Goal: Task Accomplishment & Management: Complete application form

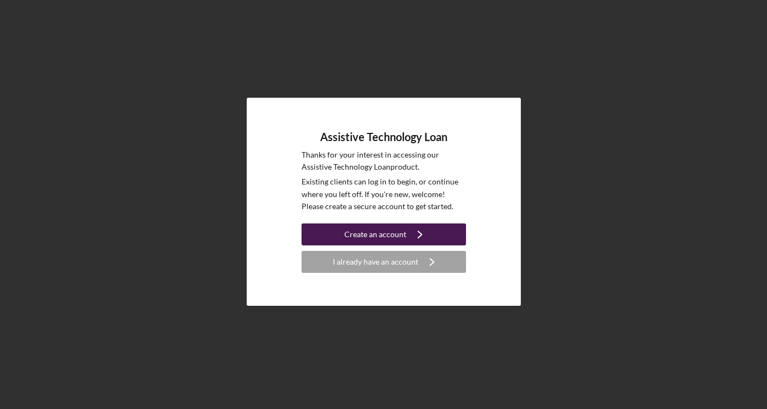
click at [412, 226] on icon "Icon/Navigate" at bounding box center [419, 233] width 27 height 27
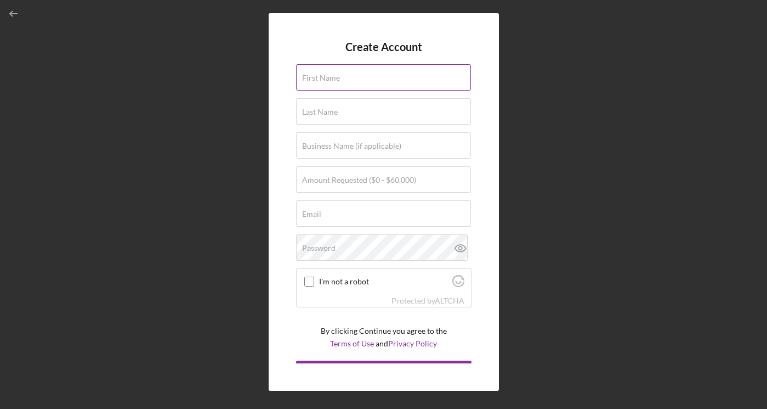
click at [398, 82] on input "First Name" at bounding box center [383, 77] width 175 height 26
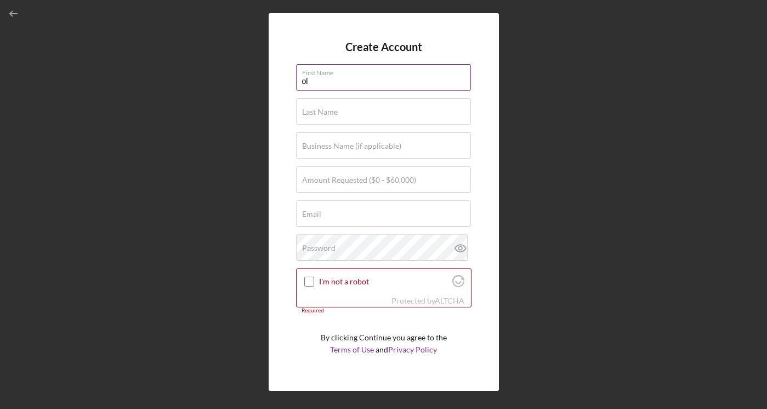
type input "o"
type input "[PERSON_NAME]"
click at [393, 114] on input "Last Name" at bounding box center [383, 111] width 175 height 26
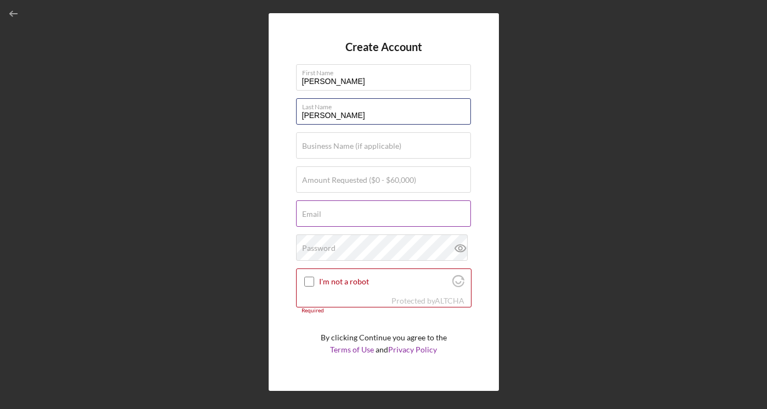
type input "[PERSON_NAME]"
click at [345, 210] on div "Email Required" at bounding box center [383, 213] width 175 height 27
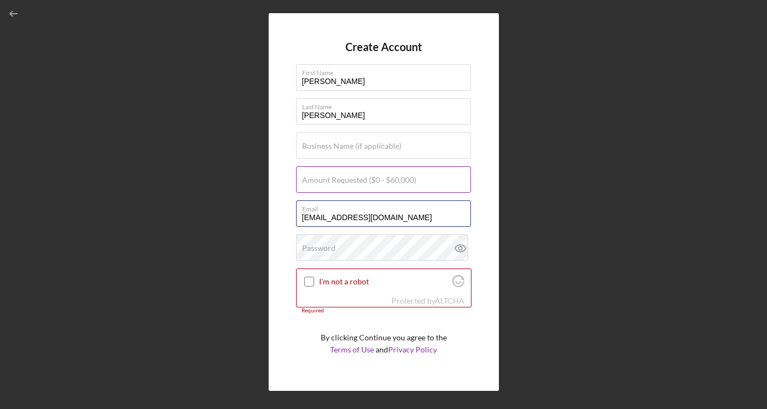
type input "[EMAIL_ADDRESS][DOMAIN_NAME]"
click at [345, 173] on div "Amount Requested ($0 - $60,000)" at bounding box center [383, 179] width 175 height 27
click at [309, 281] on input "I'm not a robot" at bounding box center [309, 281] width 10 height 10
checkbox input "true"
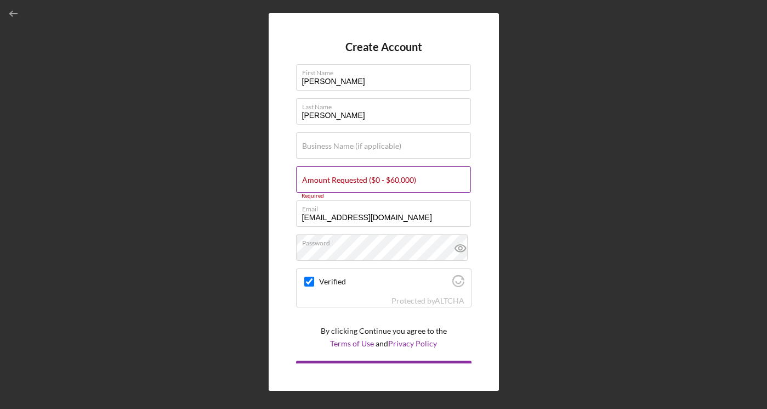
click at [308, 179] on label "Amount Requested ($0 - $60,000)" at bounding box center [359, 179] width 114 height 9
click at [308, 179] on input "Amount Requested ($0 - $60,000)" at bounding box center [383, 179] width 175 height 26
type input "$60,000"
click at [311, 282] on input "Verified" at bounding box center [309, 281] width 10 height 10
checkbox input "true"
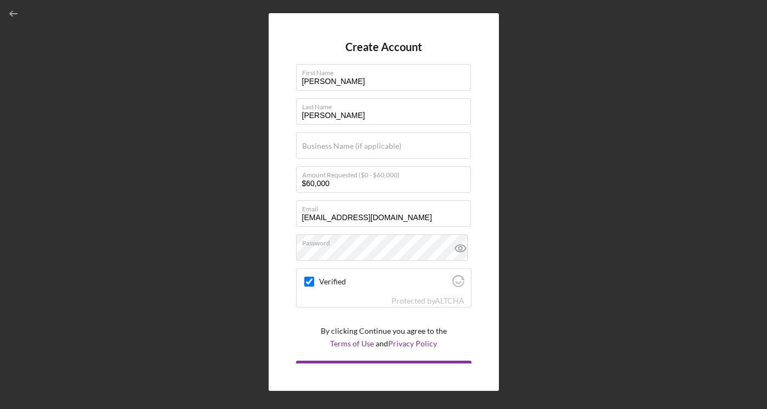
click at [339, 331] on p "By clicking Continue you agree to the Terms of Use and Privacy Policy" at bounding box center [384, 337] width 126 height 25
click at [343, 311] on form "Create Account First Name [PERSON_NAME] Last Name [PERSON_NAME] Business Name (…" at bounding box center [383, 202] width 175 height 322
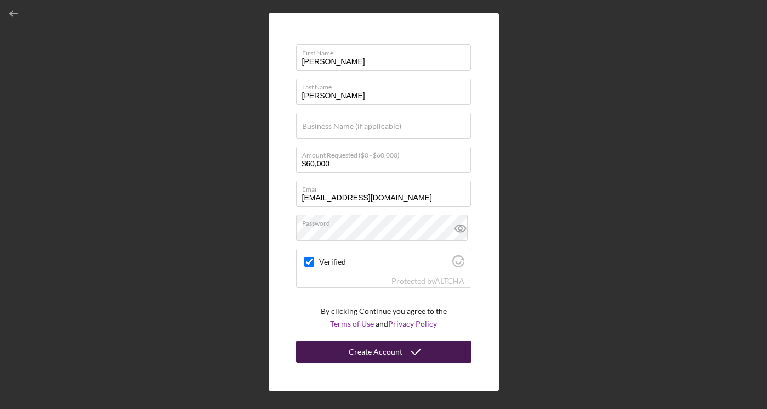
click at [426, 349] on button "Create Account" at bounding box center [383, 352] width 175 height 22
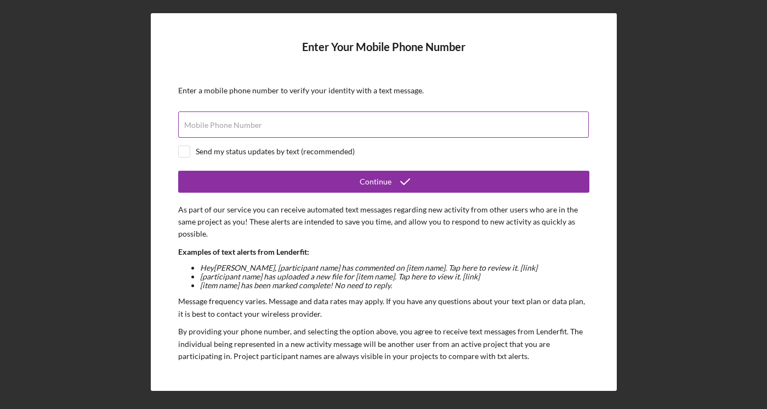
click at [195, 126] on label "Mobile Phone Number" at bounding box center [223, 125] width 78 height 9
click at [195, 126] on input "Mobile Phone Number" at bounding box center [383, 124] width 411 height 26
type input "[PHONE_NUMBER]"
click at [185, 153] on input "checkbox" at bounding box center [184, 151] width 11 height 11
checkbox input "true"
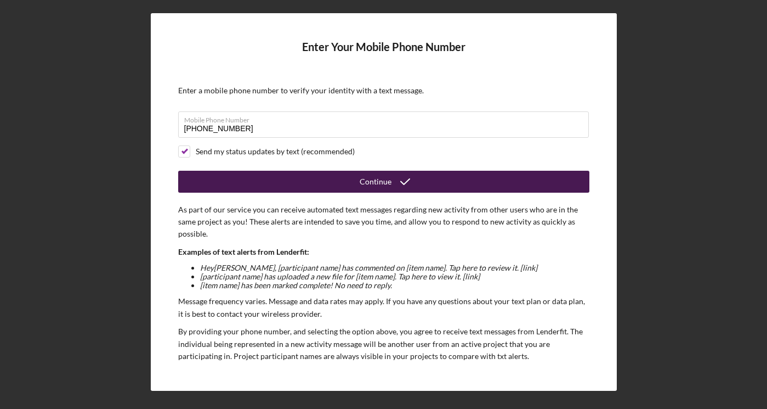
click at [299, 181] on button "Continue" at bounding box center [383, 182] width 411 height 22
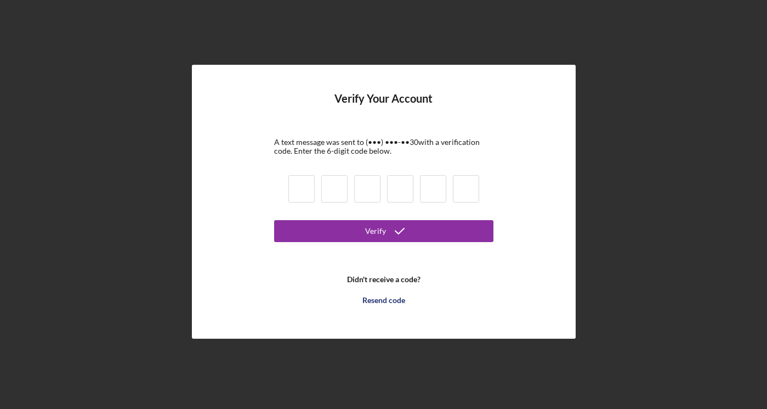
click at [305, 191] on input at bounding box center [301, 188] width 26 height 27
type input "8"
type input "2"
type input "7"
type input "6"
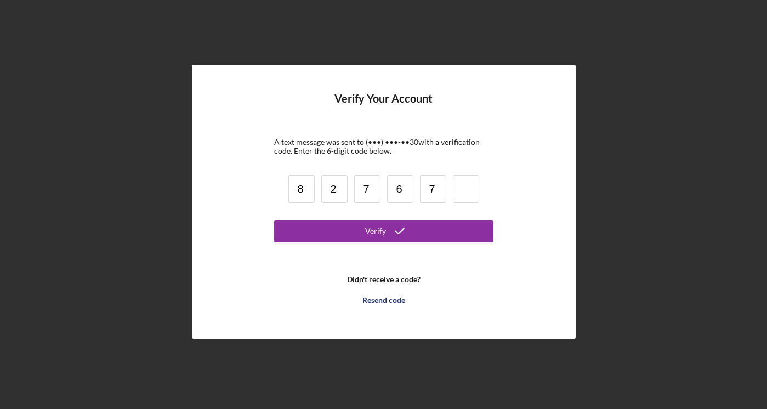
type input "7"
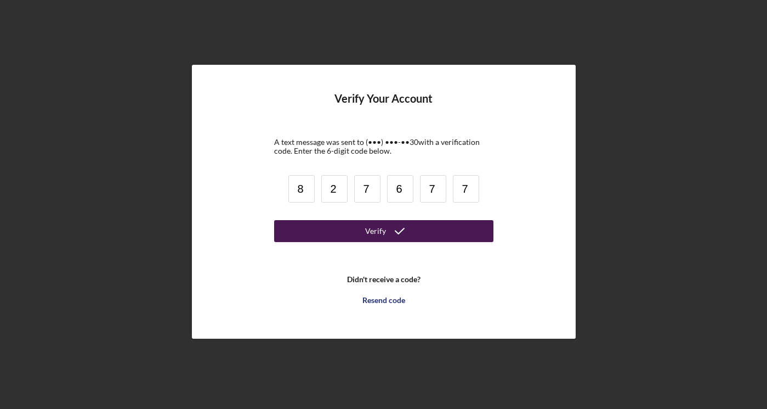
type input "7"
click at [387, 231] on icon "submit" at bounding box center [399, 230] width 27 height 27
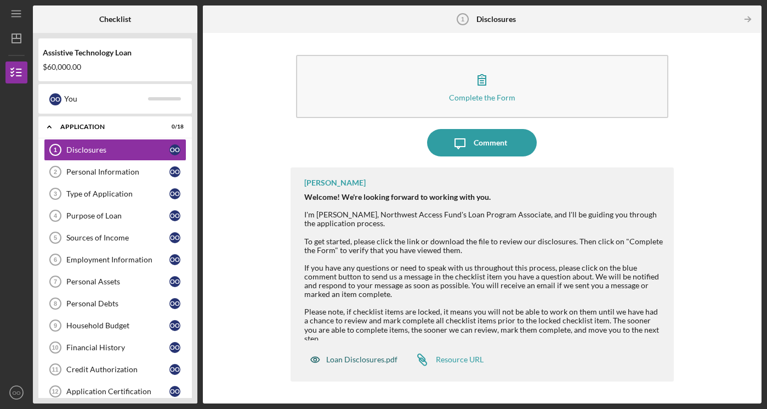
click at [370, 358] on div "Loan Disclosures.pdf" at bounding box center [361, 359] width 71 height 9
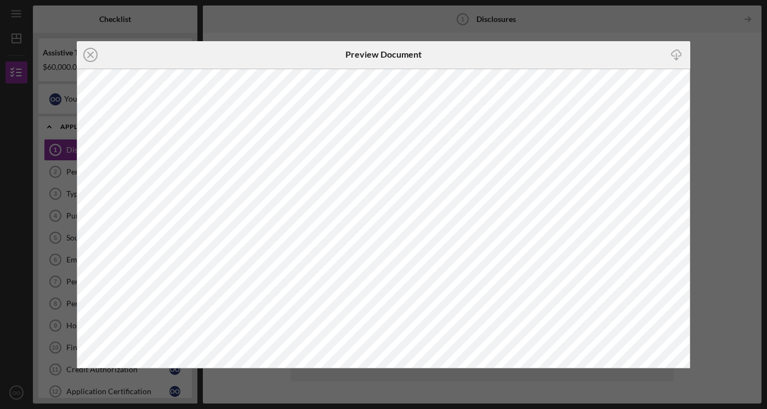
click at [597, 373] on div "Icon/Close Preview Document Icon/Download" at bounding box center [383, 204] width 767 height 409
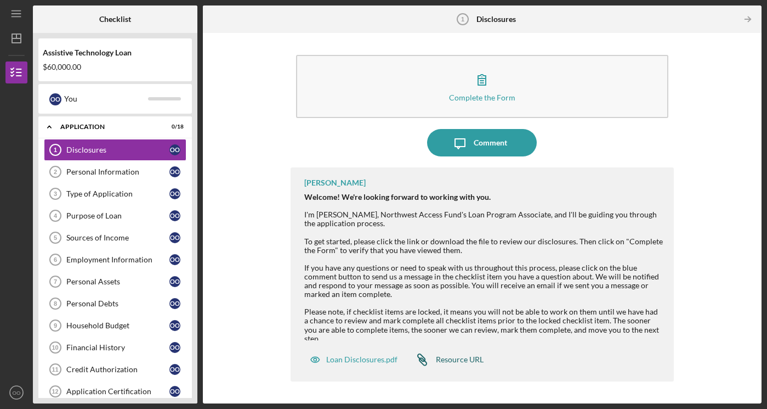
click at [469, 358] on div "Resource URL" at bounding box center [460, 359] width 48 height 9
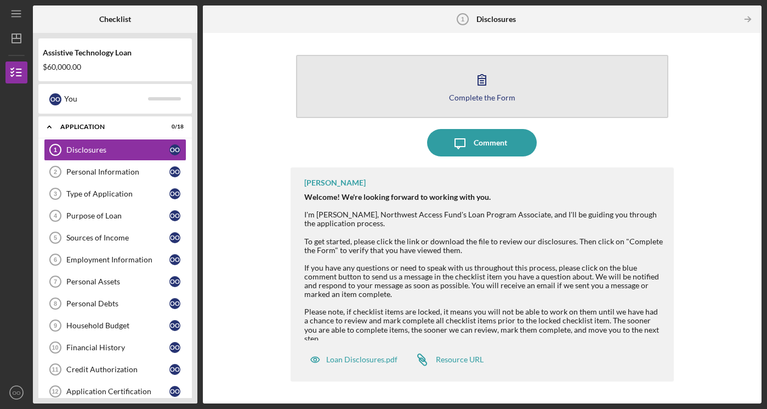
click at [486, 95] on div "Complete the Form" at bounding box center [482, 97] width 66 height 8
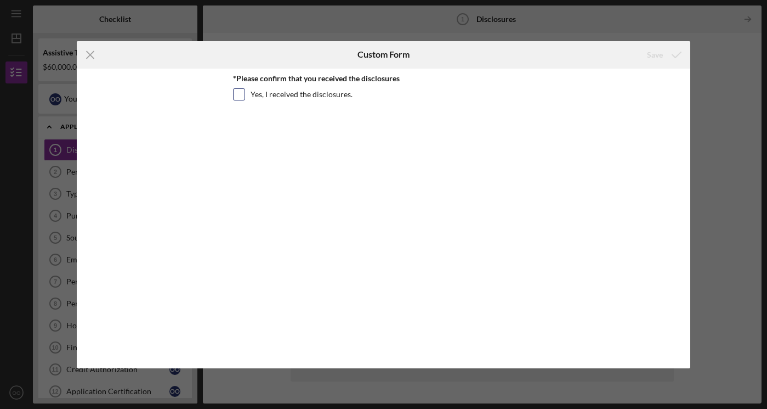
click at [241, 92] on input "Yes, I received the disclosures." at bounding box center [239, 94] width 11 height 11
checkbox input "true"
click at [268, 123] on div "*Please confirm that you received the disclosures Yes, I received the disclosur…" at bounding box center [384, 218] width 302 height 288
click at [657, 55] on div "Save" at bounding box center [655, 55] width 16 height 22
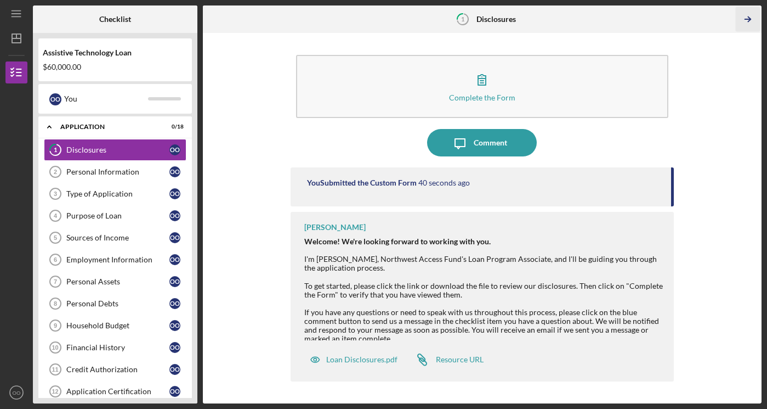
click at [747, 22] on icon "Icon/Table Pagination Arrow" at bounding box center [748, 19] width 25 height 25
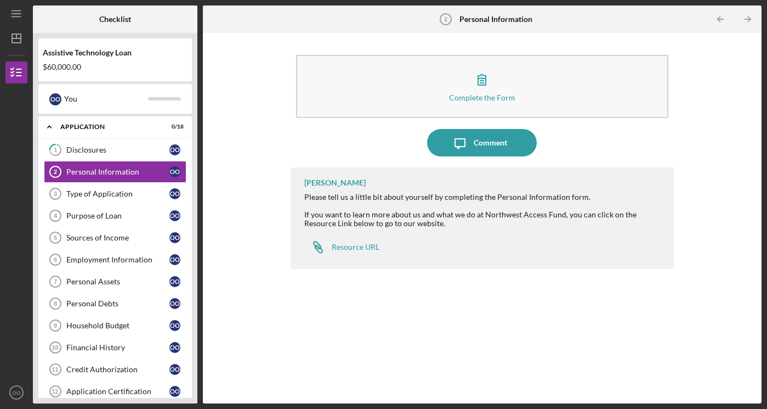
click at [747, 22] on icon "Icon/Table Pagination Arrow" at bounding box center [748, 19] width 25 height 25
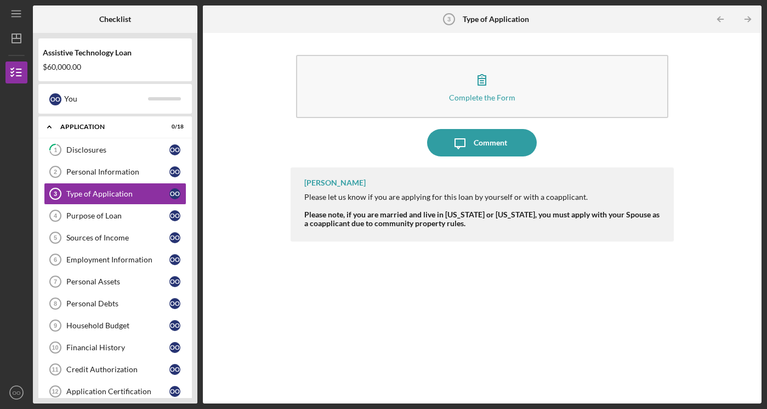
click at [747, 22] on icon "Icon/Table Pagination Arrow" at bounding box center [748, 19] width 25 height 25
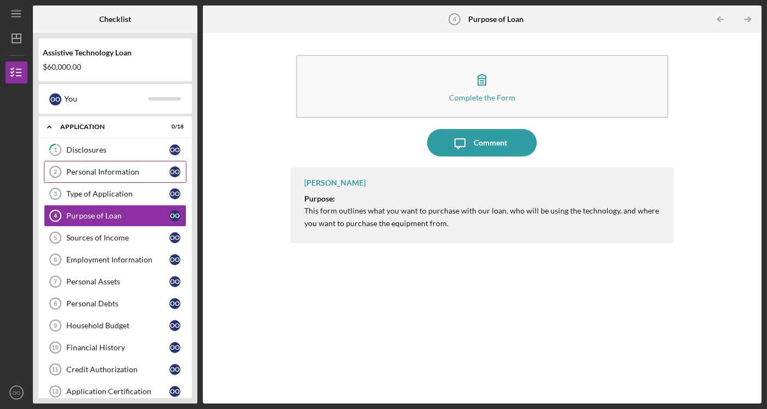
click at [120, 174] on div "Personal Information" at bounding box center [117, 171] width 103 height 9
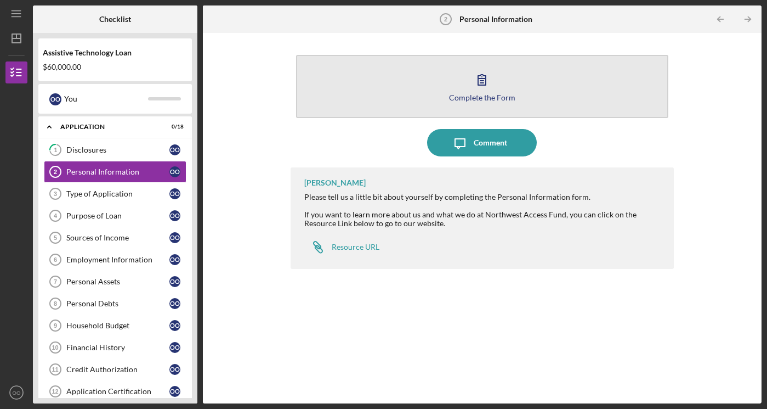
click at [482, 84] on icon "button" at bounding box center [481, 79] width 27 height 27
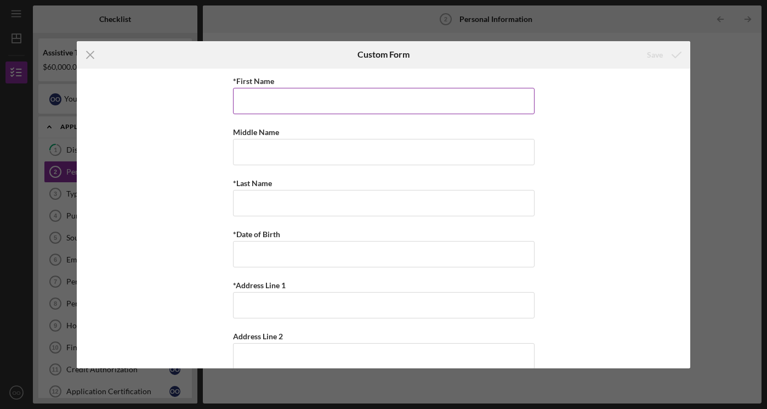
click at [252, 102] on input "*First Name" at bounding box center [384, 101] width 302 height 26
type input "o"
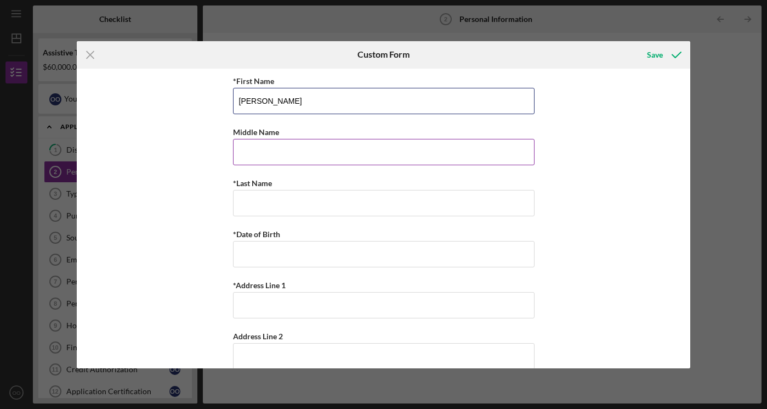
type input "[PERSON_NAME]"
click at [260, 157] on input "Middle Name" at bounding box center [384, 152] width 302 height 26
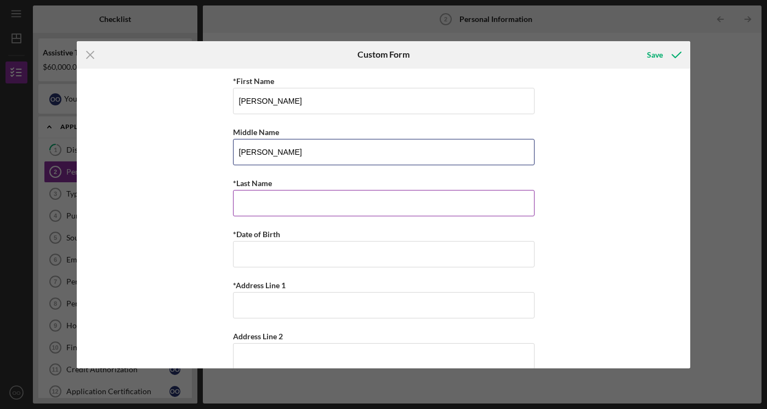
type input "[PERSON_NAME]"
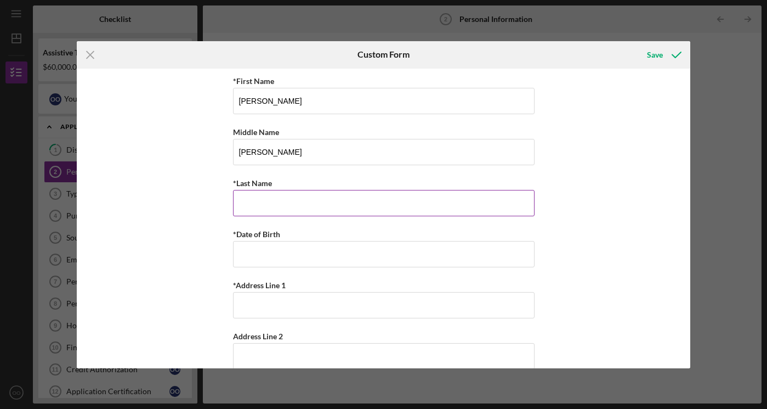
click at [260, 211] on input "*Last Name" at bounding box center [384, 203] width 302 height 26
type input "[PERSON_NAME]"
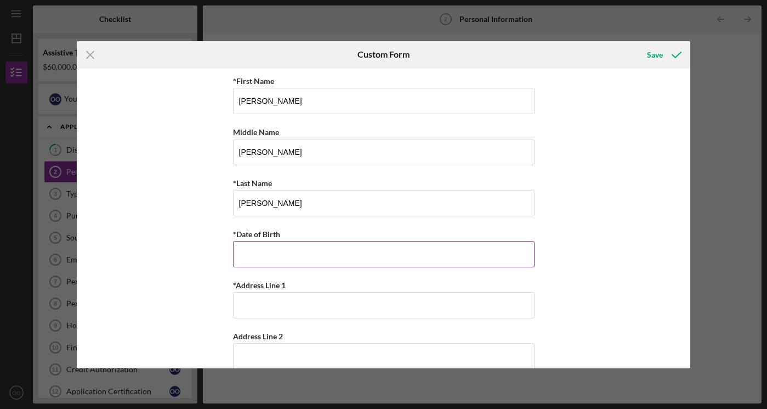
click at [244, 257] on input "*Date of Birth" at bounding box center [384, 254] width 302 height 26
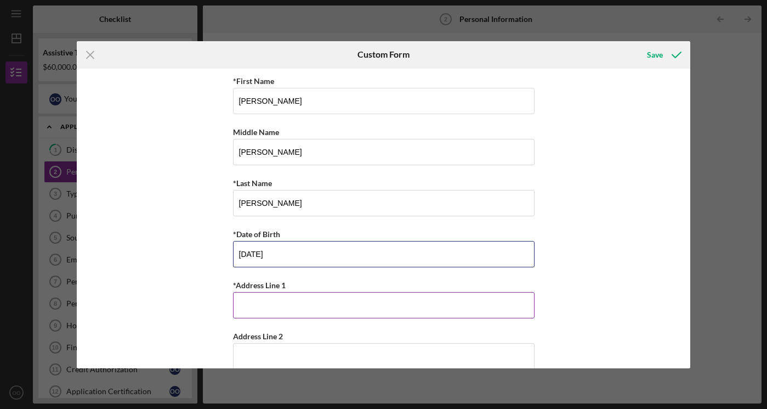
type input "[DATE]"
click at [245, 311] on input "*Address Line 1" at bounding box center [384, 305] width 302 height 26
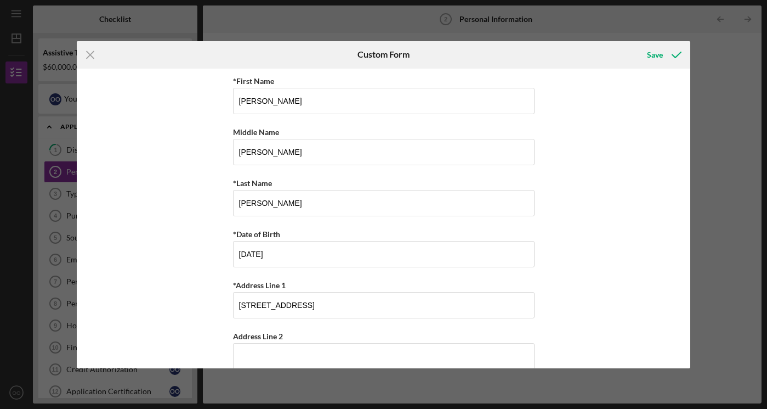
click at [642, 296] on div "*First Name [PERSON_NAME] Middle Name [PERSON_NAME] *Last Name [PERSON_NAME] *D…" at bounding box center [384, 218] width 614 height 299
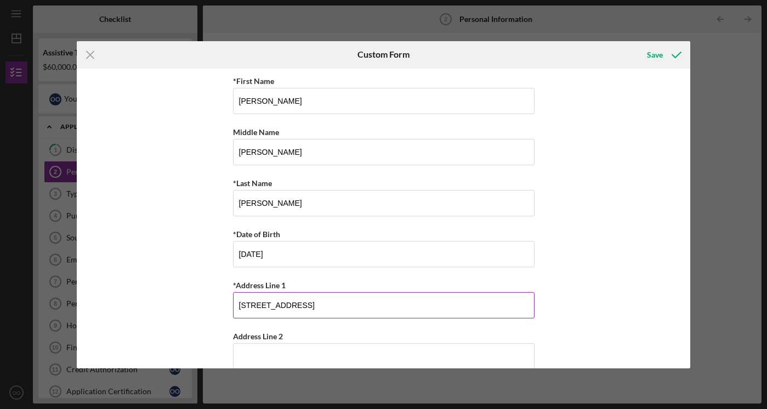
click at [300, 299] on input "[STREET_ADDRESS]" at bounding box center [384, 305] width 302 height 26
click at [303, 306] on input "[STREET_ADDRESS]" at bounding box center [384, 305] width 302 height 26
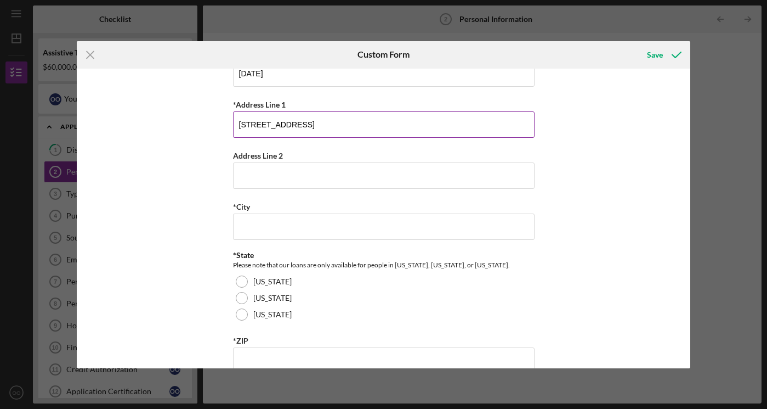
scroll to position [184, 0]
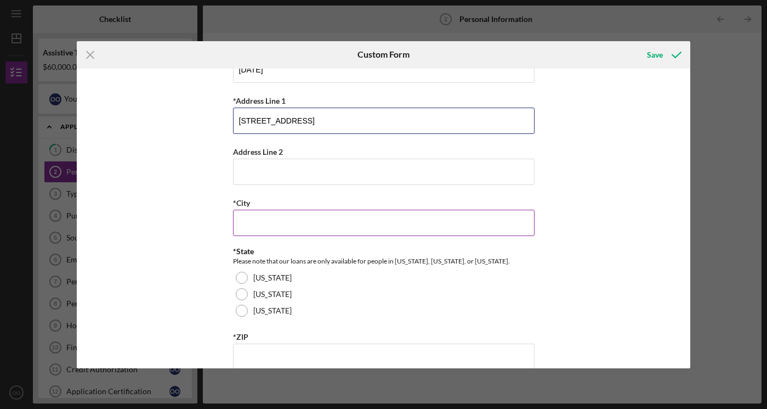
type input "[STREET_ADDRESS]"
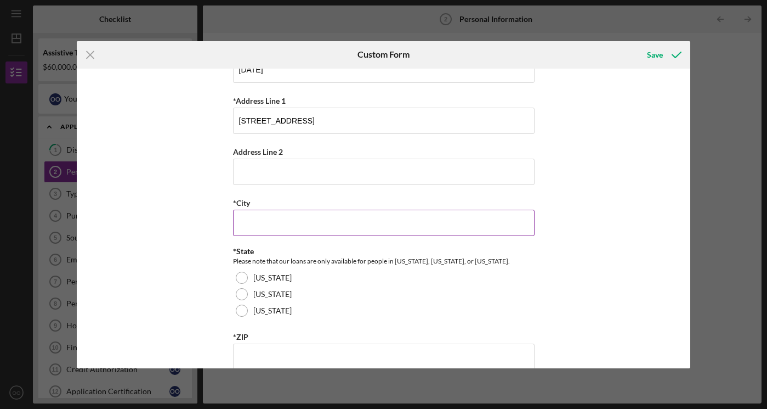
click at [268, 224] on input "*City" at bounding box center [384, 222] width 302 height 26
type input "a"
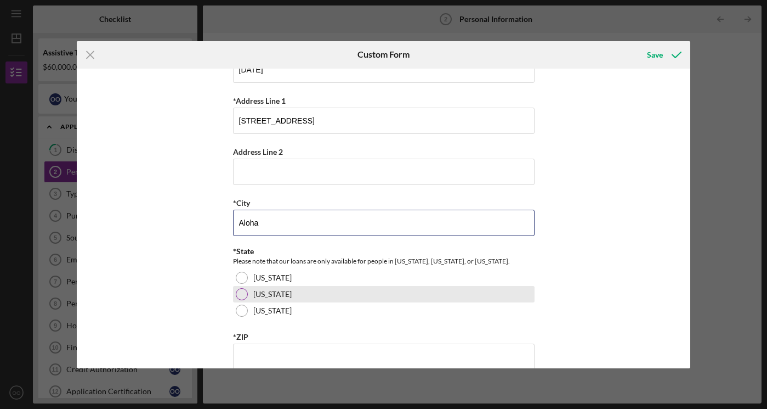
type input "Aloha"
click at [241, 296] on div at bounding box center [242, 294] width 12 height 12
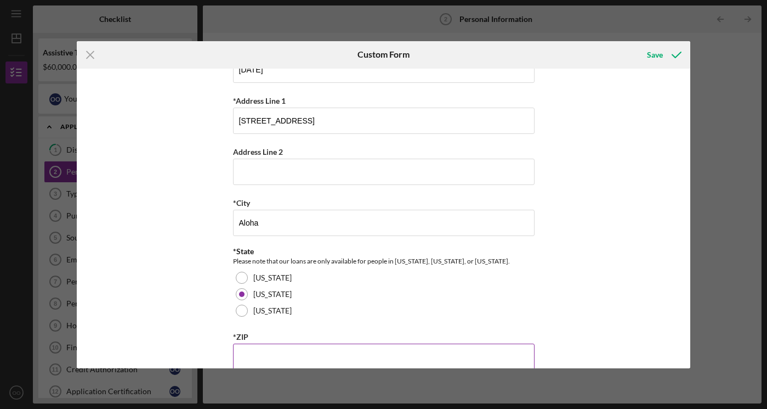
click at [253, 354] on input "*ZIP" at bounding box center [384, 356] width 302 height 26
type input "97078"
click at [559, 324] on div "*First Name [PERSON_NAME] Middle Name [PERSON_NAME] *Last Name [PERSON_NAME] *D…" at bounding box center [384, 218] width 614 height 299
click at [577, 324] on div "*First Name [PERSON_NAME] Middle Name [PERSON_NAME] *Last Name [PERSON_NAME] *D…" at bounding box center [384, 218] width 614 height 299
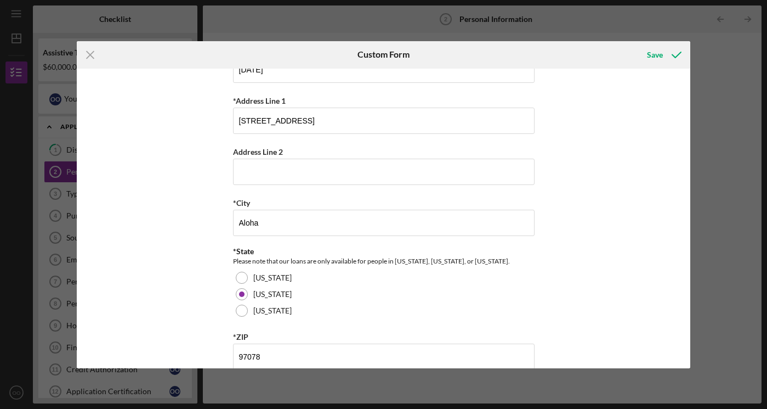
click at [577, 314] on div "*First Name [PERSON_NAME] Middle Name [PERSON_NAME] *Last Name [PERSON_NAME] *D…" at bounding box center [384, 218] width 614 height 299
click at [582, 281] on div "*First Name [PERSON_NAME] Middle Name [PERSON_NAME] *Last Name [PERSON_NAME] *D…" at bounding box center [384, 218] width 614 height 299
drag, startPoint x: 616, startPoint y: 307, endPoint x: 649, endPoint y: 271, distance: 48.1
click at [649, 271] on div "*First Name [PERSON_NAME] Middle Name [PERSON_NAME] *Last Name [PERSON_NAME] *D…" at bounding box center [384, 218] width 614 height 299
click at [595, 348] on div "*First Name [PERSON_NAME] Middle Name [PERSON_NAME] *Last Name [PERSON_NAME] *D…" at bounding box center [384, 218] width 614 height 299
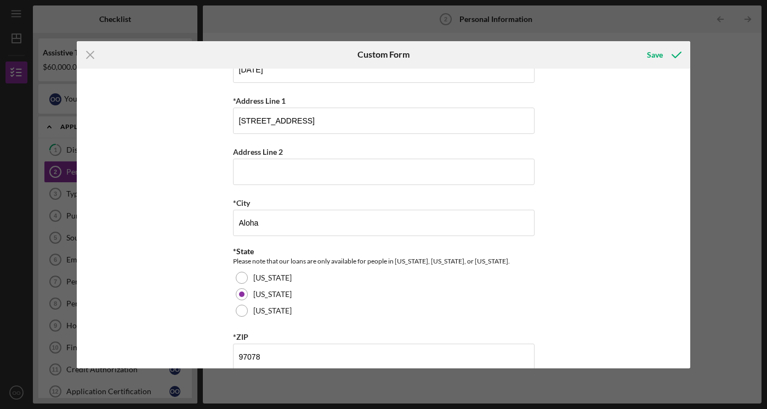
click at [595, 348] on div "*First Name [PERSON_NAME] Middle Name [PERSON_NAME] *Last Name [PERSON_NAME] *D…" at bounding box center [384, 218] width 614 height 299
click at [621, 355] on div "*First Name [PERSON_NAME] Middle Name [PERSON_NAME] *Last Name [PERSON_NAME] *D…" at bounding box center [384, 218] width 614 height 299
click at [627, 350] on div "*First Name [PERSON_NAME] Middle Name [PERSON_NAME] *Last Name [PERSON_NAME] *D…" at bounding box center [384, 218] width 614 height 299
click at [690, 261] on div "Icon/Menu Close Custom Form Save *First Name [PERSON_NAME] Middle Name [PERSON_…" at bounding box center [383, 204] width 767 height 409
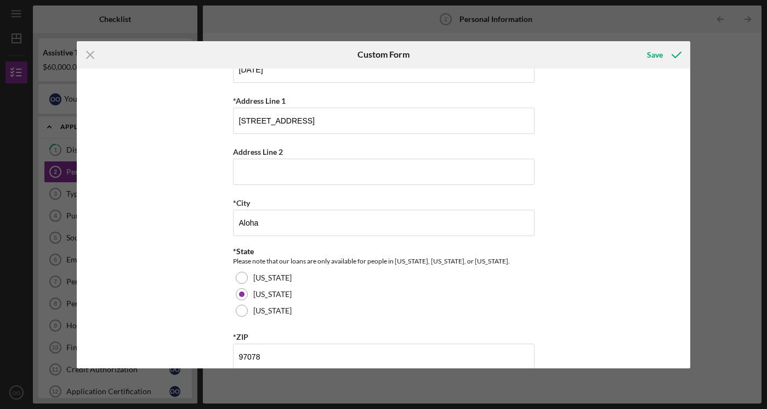
click at [690, 261] on div "Icon/Menu Close Custom Form Save *First Name [PERSON_NAME] Middle Name [PERSON_…" at bounding box center [383, 204] width 767 height 409
drag, startPoint x: 656, startPoint y: 74, endPoint x: 656, endPoint y: 56, distance: 17.5
click at [656, 56] on form "Icon/Menu Close Custom Form Save *First Name [PERSON_NAME] Middle Name [PERSON_…" at bounding box center [384, 204] width 614 height 327
click at [654, 53] on div "Save" at bounding box center [655, 55] width 16 height 22
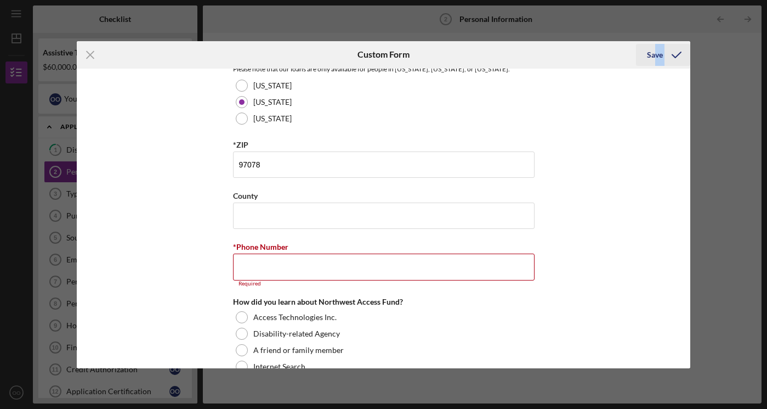
scroll to position [449, 0]
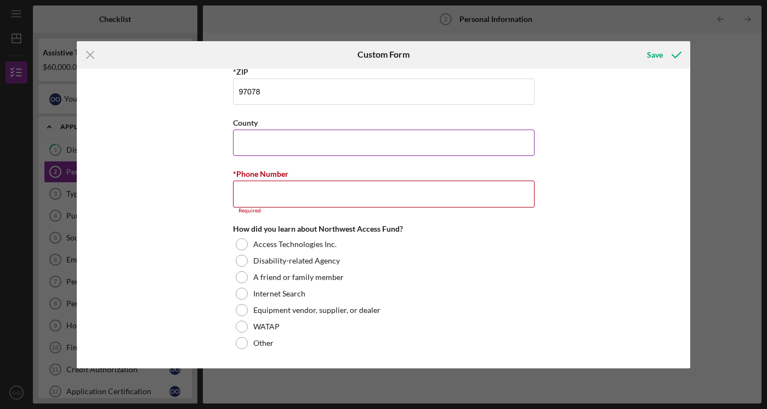
click at [254, 144] on input "County" at bounding box center [384, 142] width 302 height 26
type input "[US_STATE]"
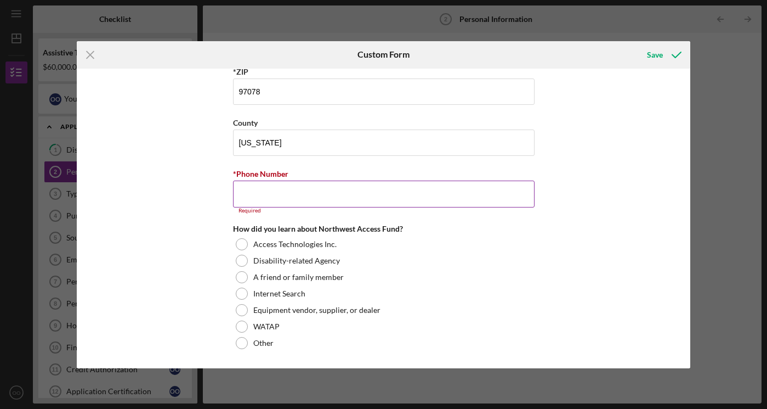
click at [247, 199] on input "*Phone Number" at bounding box center [384, 193] width 302 height 26
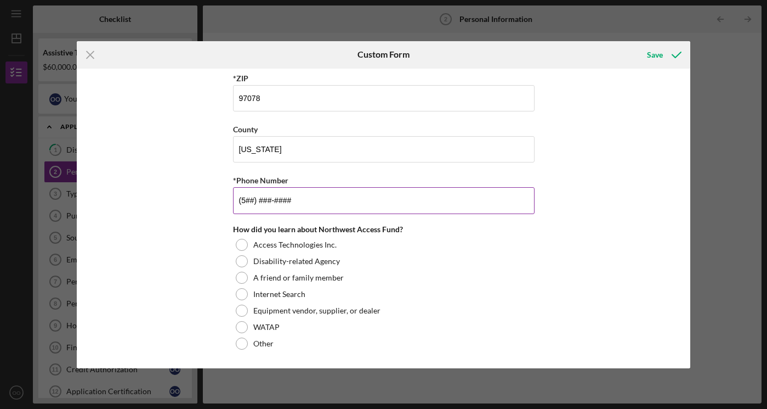
scroll to position [443, 0]
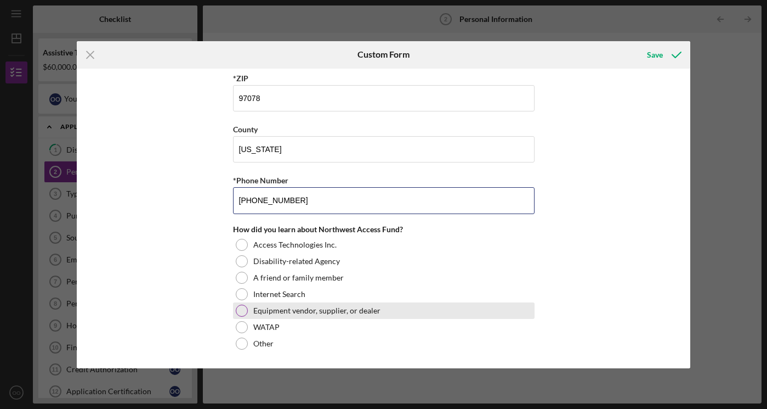
type input "[PHONE_NUMBER]"
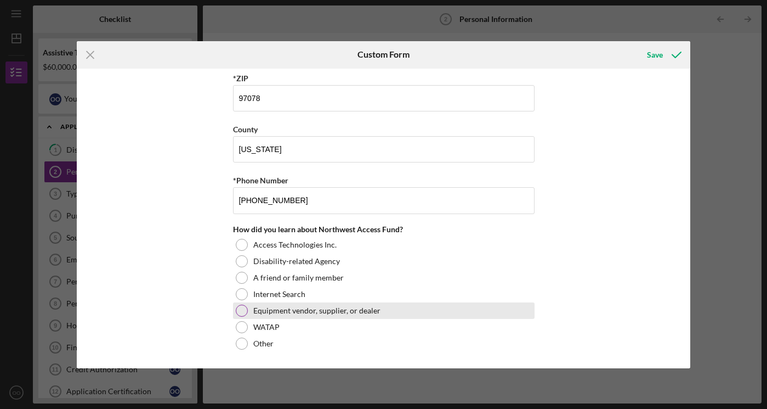
click at [241, 311] on div at bounding box center [242, 310] width 12 height 12
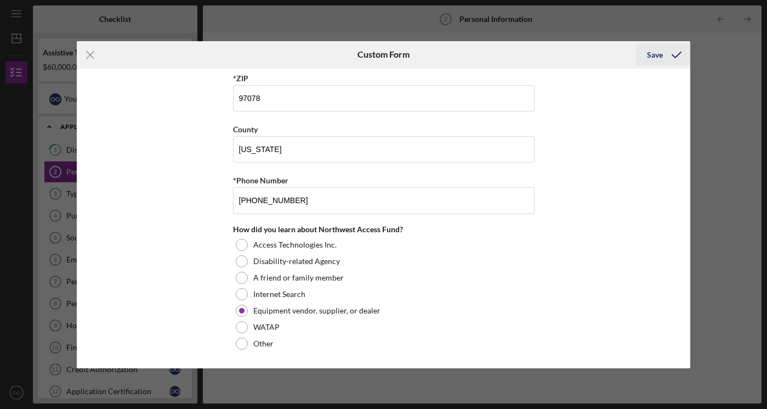
click at [657, 56] on div "Save" at bounding box center [655, 55] width 16 height 22
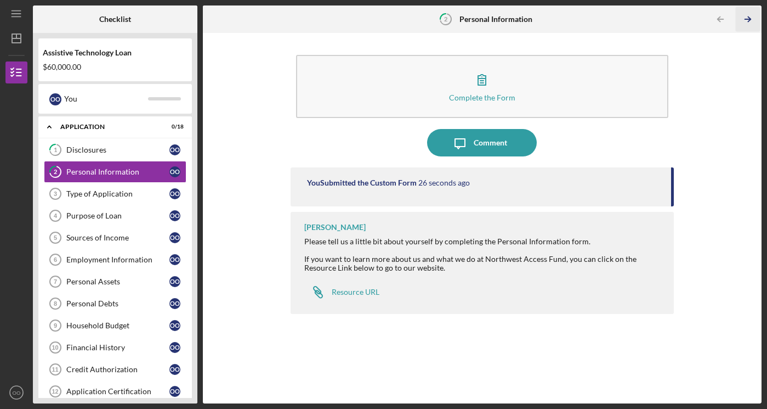
click at [746, 18] on icon "Icon/Table Pagination Arrow" at bounding box center [748, 19] width 25 height 25
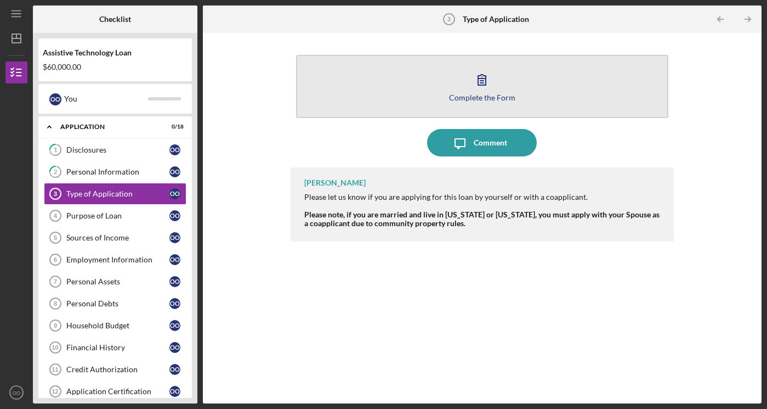
click at [480, 80] on icon "button" at bounding box center [481, 79] width 27 height 27
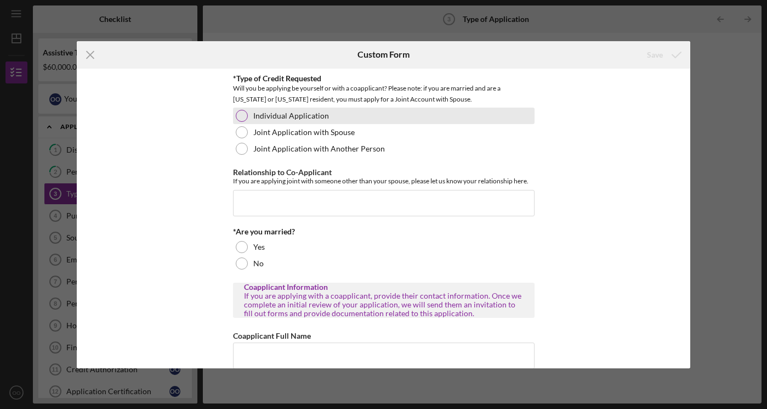
click at [240, 115] on div at bounding box center [242, 116] width 12 height 12
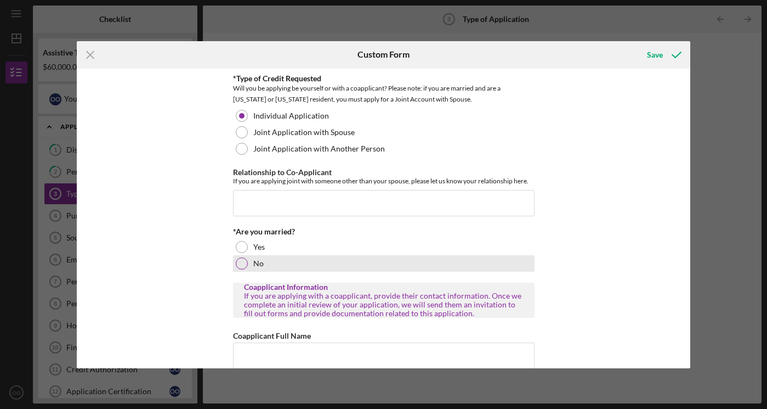
click at [241, 262] on div at bounding box center [242, 263] width 12 height 12
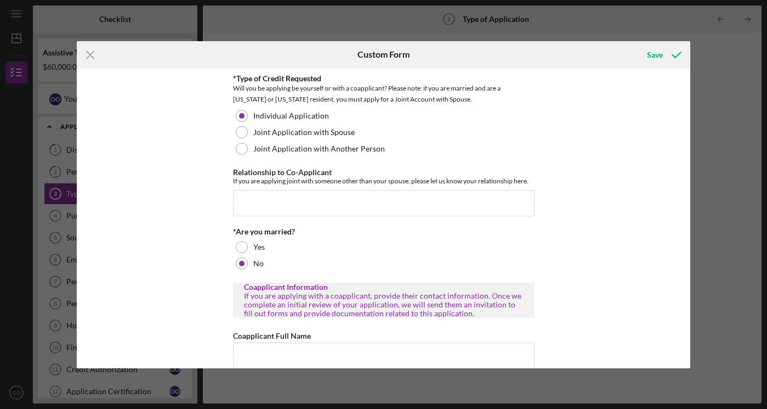
click at [598, 282] on div "*Type of Credit Requested Will you be applying be yourself or with a coapplican…" at bounding box center [384, 218] width 614 height 299
click at [656, 56] on div "Save" at bounding box center [655, 55] width 16 height 22
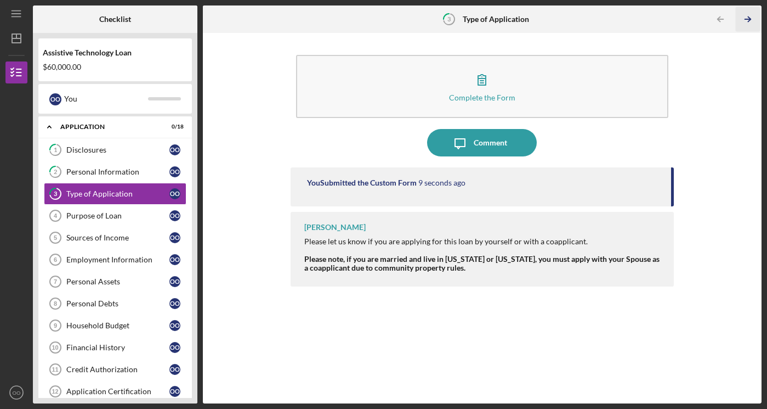
click at [747, 16] on icon "Icon/Table Pagination Arrow" at bounding box center [748, 19] width 25 height 25
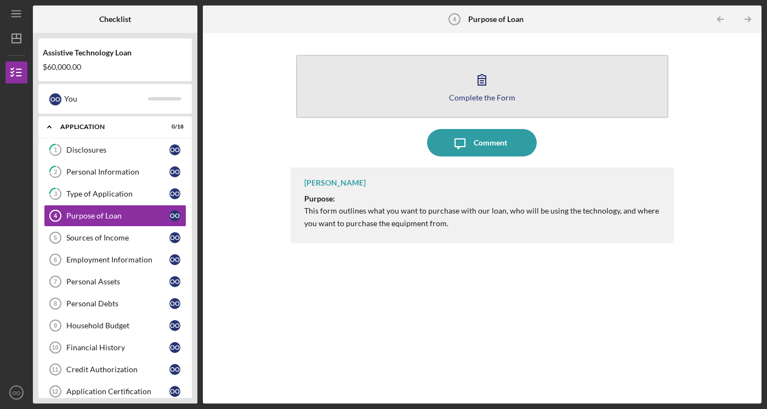
click at [481, 81] on icon "button" at bounding box center [481, 79] width 27 height 27
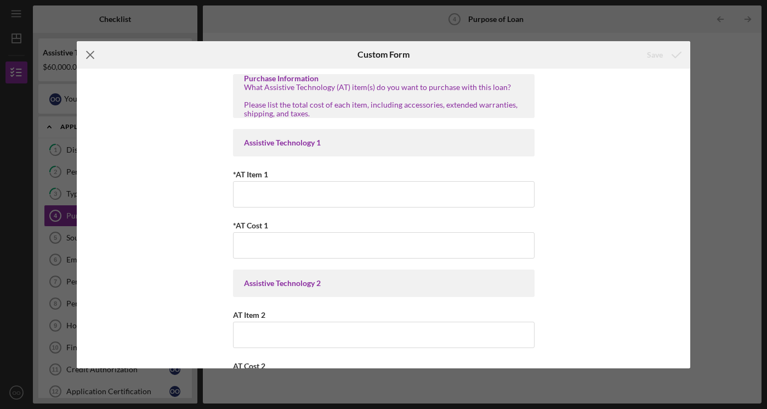
click at [90, 53] on icon "Icon/Menu Close" at bounding box center [90, 54] width 27 height 27
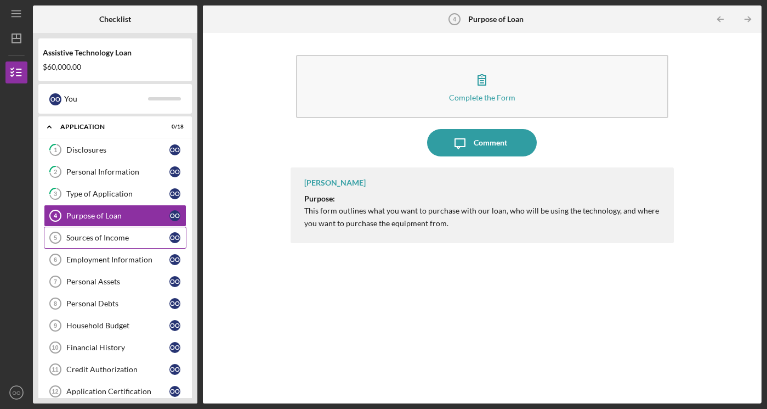
click at [93, 237] on div "Sources of Income" at bounding box center [117, 237] width 103 height 9
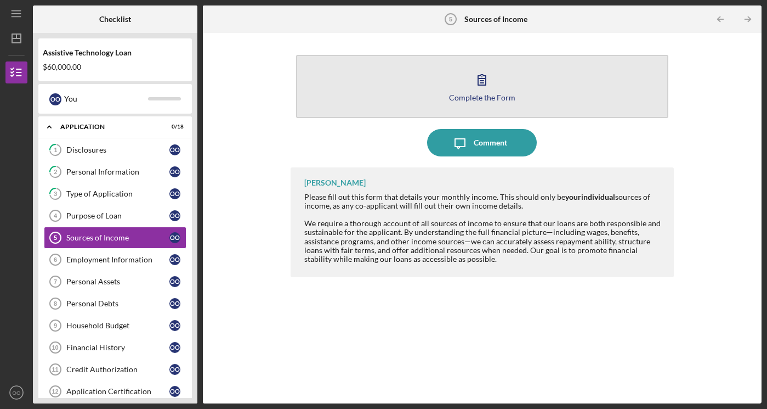
click at [481, 80] on icon "button" at bounding box center [481, 79] width 27 height 27
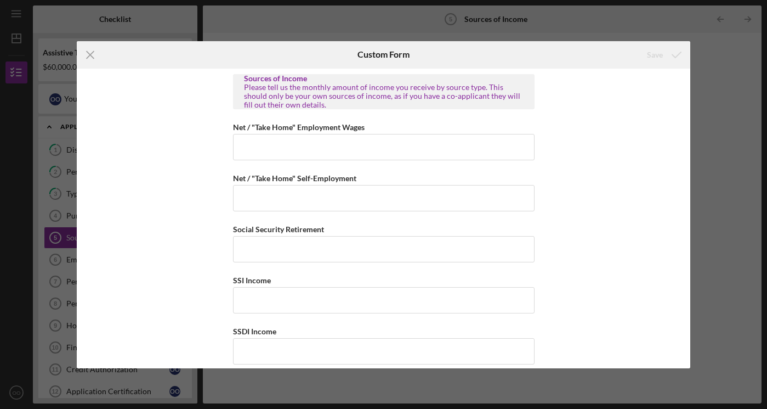
click at [571, 185] on div "Sources of Income Please tell us the monthly amount of income you receive by so…" at bounding box center [384, 218] width 614 height 299
click at [243, 144] on input "Net / "Take Home" Employment Wages" at bounding box center [384, 147] width 302 height 26
type input "$4"
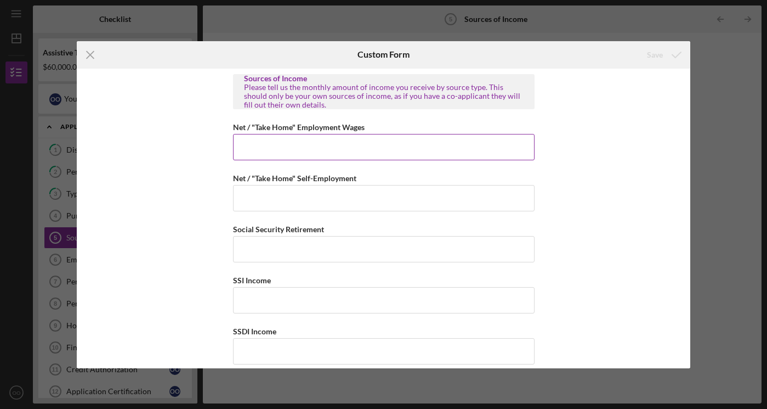
type input "$4"
type input "$4,426.53"
click at [583, 220] on div "Sources of Income Please tell us the monthly amount of income you receive by so…" at bounding box center [384, 218] width 614 height 299
click at [575, 288] on div "Sources of Income Please tell us the monthly amount of income you receive by so…" at bounding box center [384, 218] width 614 height 299
click at [552, 306] on div "Sources of Income Please tell us the monthly amount of income you receive by so…" at bounding box center [384, 218] width 614 height 299
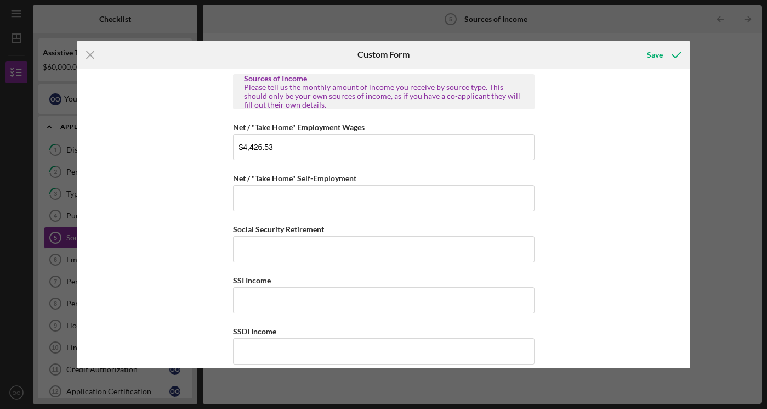
click at [552, 306] on div "Sources of Income Please tell us the monthly amount of income you receive by so…" at bounding box center [384, 218] width 614 height 299
click at [614, 254] on div "Sources of Income Please tell us the monthly amount of income you receive by so…" at bounding box center [384, 218] width 614 height 299
click at [558, 327] on div "Sources of Income Please tell us the monthly amount of income you receive by so…" at bounding box center [384, 218] width 614 height 299
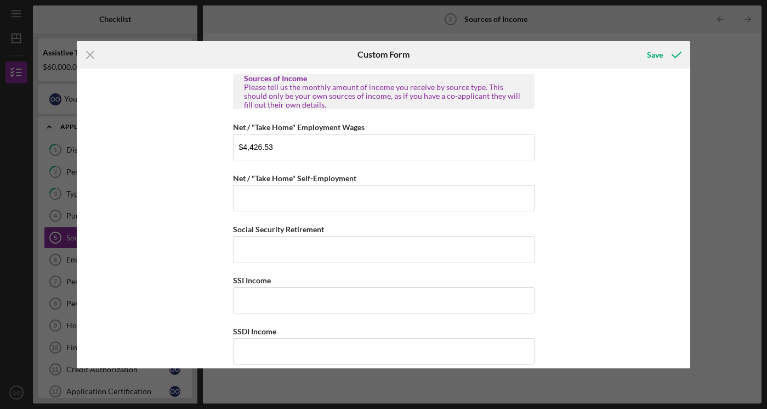
click at [593, 338] on div "Sources of Income Please tell us the monthly amount of income you receive by so…" at bounding box center [384, 218] width 614 height 299
click at [638, 353] on div "Sources of Income Please tell us the monthly amount of income you receive by so…" at bounding box center [384, 218] width 614 height 299
click at [642, 359] on div "Sources of Income Please tell us the monthly amount of income you receive by so…" at bounding box center [384, 218] width 614 height 299
click at [642, 358] on div "Sources of Income Please tell us the monthly amount of income you receive by so…" at bounding box center [384, 218] width 614 height 299
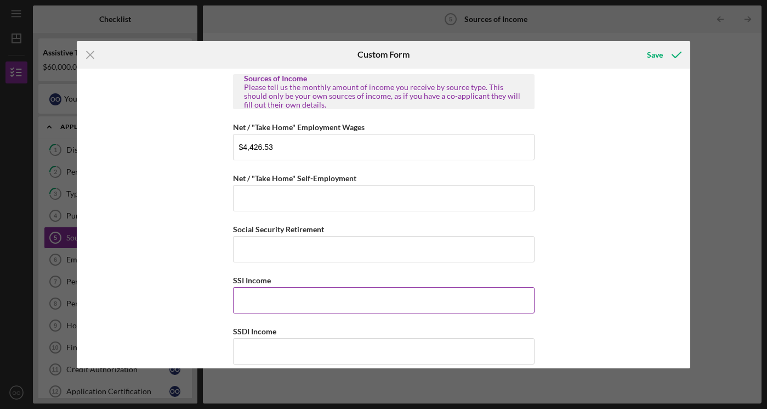
click at [418, 305] on input "SSI Income" at bounding box center [384, 300] width 302 height 26
click at [415, 309] on input "SSI Income" at bounding box center [384, 300] width 302 height 26
click at [546, 308] on div "Sources of Income Please tell us the monthly amount of income you receive by so…" at bounding box center [384, 218] width 614 height 299
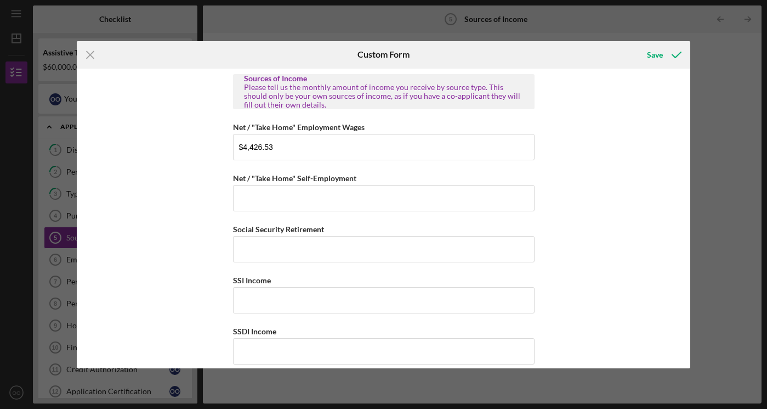
click at [546, 308] on div "Sources of Income Please tell us the monthly amount of income you receive by so…" at bounding box center [384, 218] width 614 height 299
click at [570, 353] on div "Sources of Income Please tell us the monthly amount of income you receive by so…" at bounding box center [384, 218] width 614 height 299
drag, startPoint x: 570, startPoint y: 353, endPoint x: 602, endPoint y: 286, distance: 73.6
click at [602, 286] on div "Sources of Income Please tell us the monthly amount of income you receive by so…" at bounding box center [384, 218] width 614 height 299
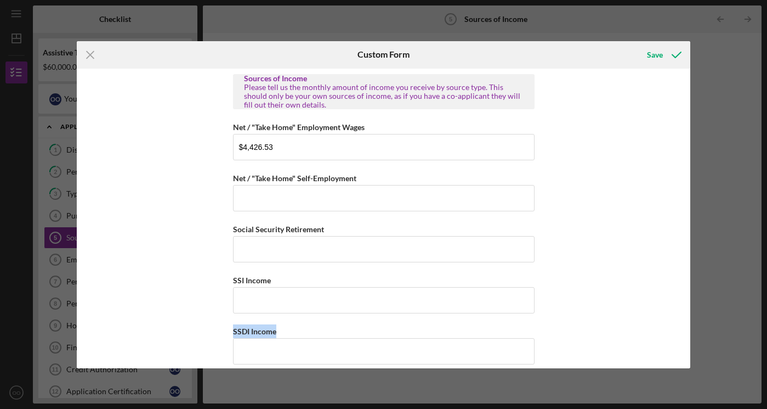
click at [621, 351] on div "Sources of Income Please tell us the monthly amount of income you receive by so…" at bounding box center [384, 218] width 614 height 299
click at [602, 299] on div "Sources of Income Please tell us the monthly amount of income you receive by so…" at bounding box center [384, 218] width 614 height 299
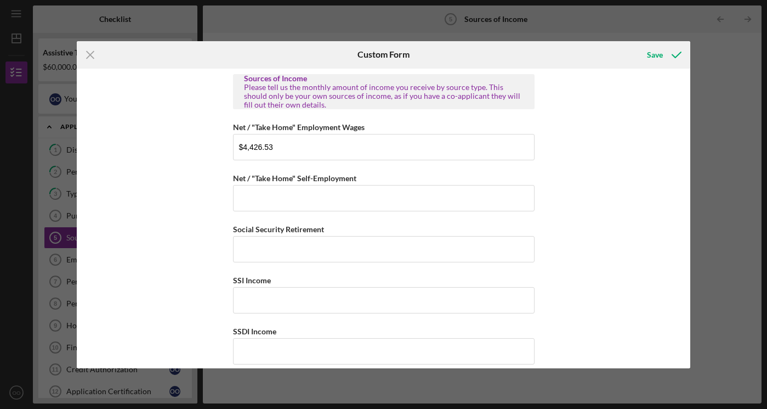
click at [602, 299] on div "Sources of Income Please tell us the monthly amount of income you receive by so…" at bounding box center [384, 218] width 614 height 299
click at [607, 326] on div "Sources of Income Please tell us the monthly amount of income you receive by so…" at bounding box center [384, 218] width 614 height 299
click at [609, 326] on div "Sources of Income Please tell us the monthly amount of income you receive by so…" at bounding box center [384, 218] width 614 height 299
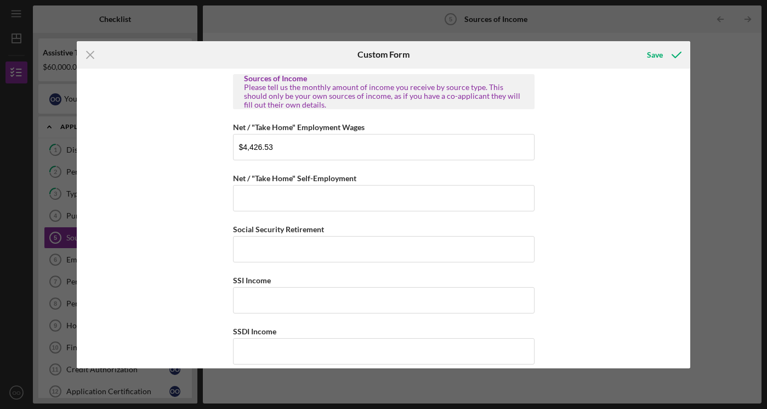
click at [613, 362] on div "Sources of Income Please tell us the monthly amount of income you receive by so…" at bounding box center [384, 218] width 614 height 299
click at [626, 338] on div "Sources of Income Please tell us the monthly amount of income you receive by so…" at bounding box center [384, 218] width 614 height 299
drag, startPoint x: 626, startPoint y: 338, endPoint x: 664, endPoint y: 290, distance: 60.9
click at [664, 291] on div "Sources of Income Please tell us the monthly amount of income you receive by so…" at bounding box center [384, 218] width 614 height 299
click at [621, 365] on div "Sources of Income Please tell us the monthly amount of income you receive by so…" at bounding box center [384, 218] width 614 height 299
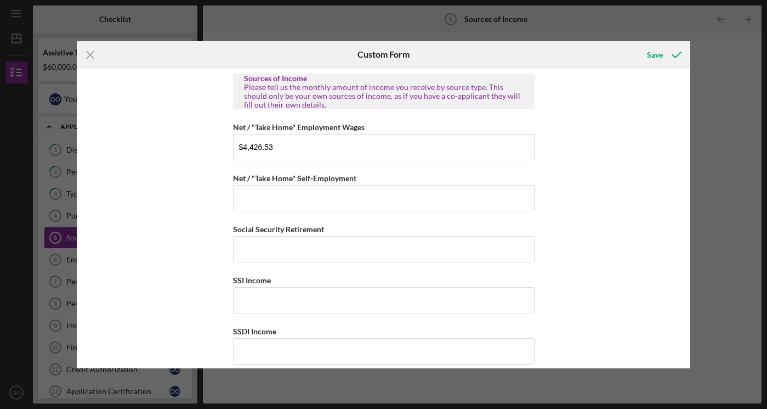
click at [656, 349] on div "Sources of Income Please tell us the monthly amount of income you receive by so…" at bounding box center [384, 218] width 614 height 299
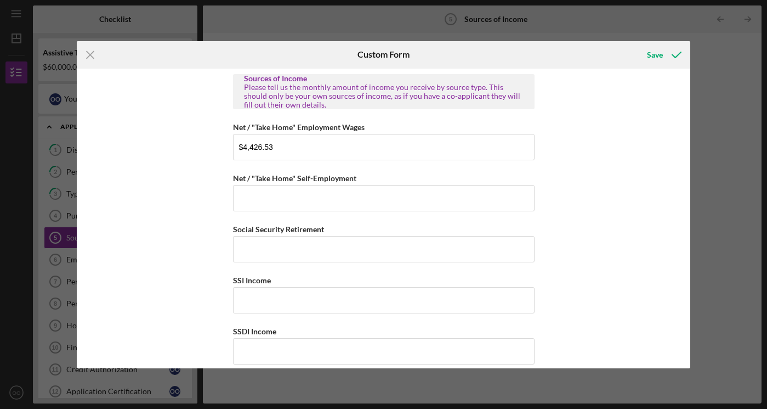
click at [644, 350] on div "Sources of Income Please tell us the monthly amount of income you receive by so…" at bounding box center [384, 218] width 614 height 299
drag, startPoint x: 655, startPoint y: 356, endPoint x: 653, endPoint y: 347, distance: 9.0
click at [653, 347] on div "Sources of Income Please tell us the monthly amount of income you receive by so…" at bounding box center [384, 218] width 614 height 299
click at [656, 54] on div "Save" at bounding box center [655, 55] width 16 height 22
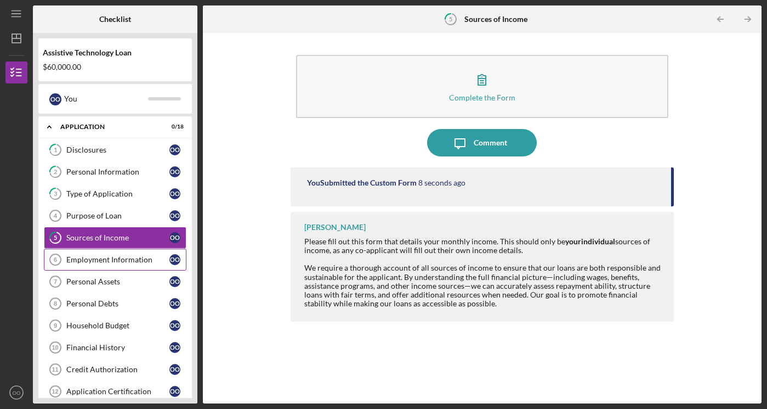
click at [133, 257] on div "Employment Information" at bounding box center [117, 259] width 103 height 9
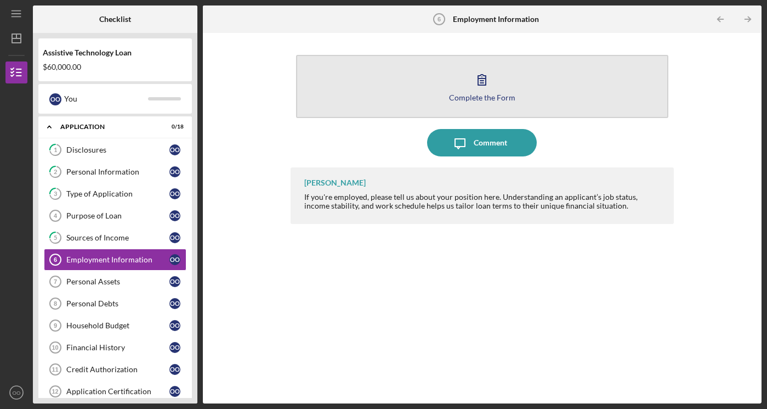
click at [480, 81] on icon "button" at bounding box center [482, 80] width 8 height 10
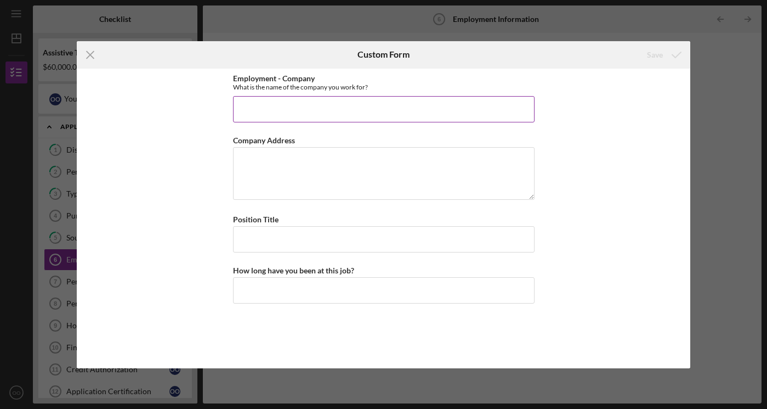
click at [256, 111] on input "Employment - Company" at bounding box center [384, 109] width 302 height 26
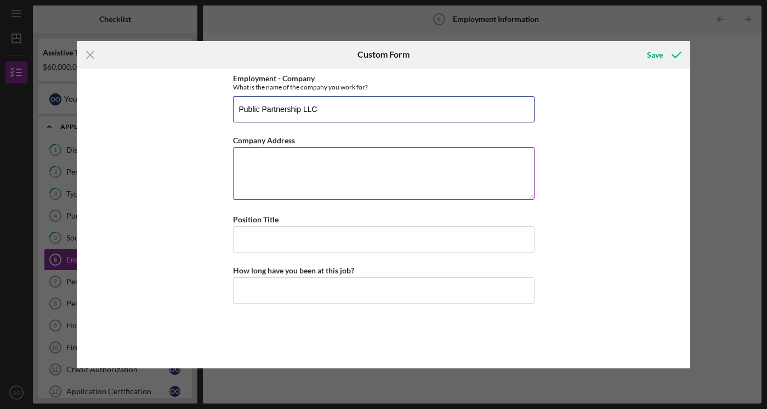
type input "Public Partnership LLC"
click at [246, 158] on textarea "Company Address" at bounding box center [384, 173] width 302 height 53
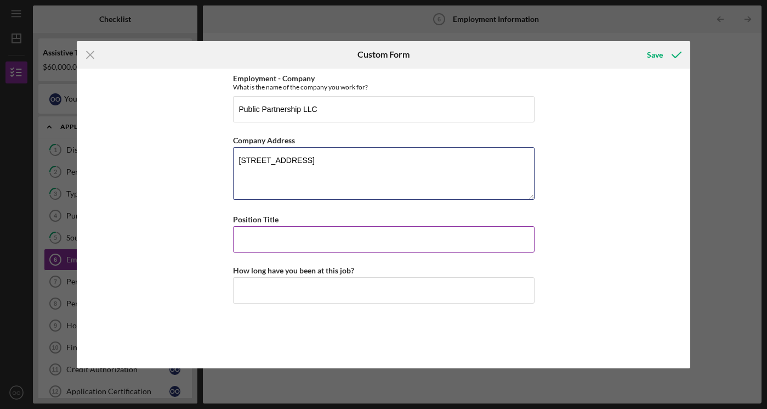
type textarea "[STREET_ADDRESS]"
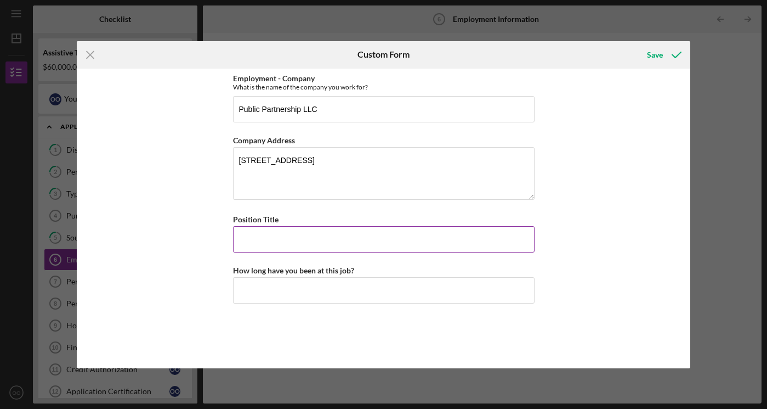
click at [247, 239] on input "Position Title" at bounding box center [384, 239] width 302 height 26
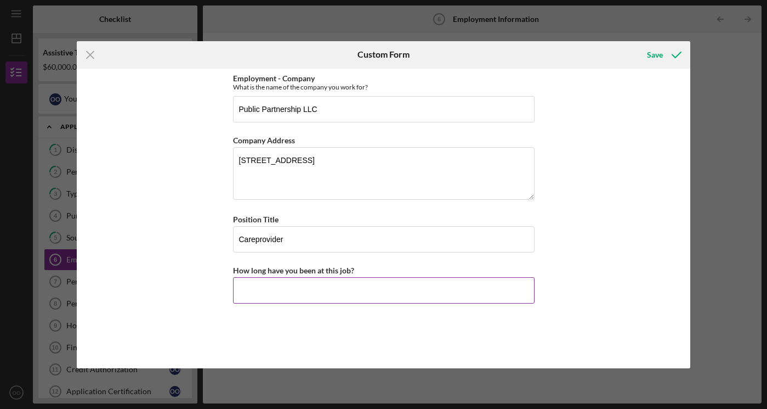
click at [245, 292] on input "How long have you been at this job?" at bounding box center [384, 290] width 302 height 26
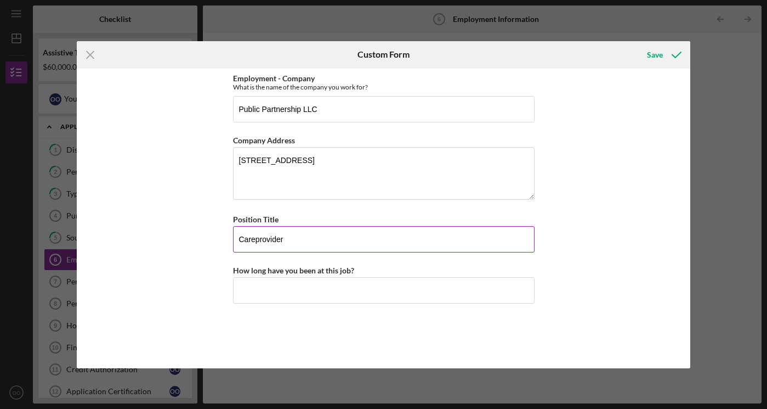
click at [285, 240] on input "Careprovider" at bounding box center [384, 239] width 302 height 26
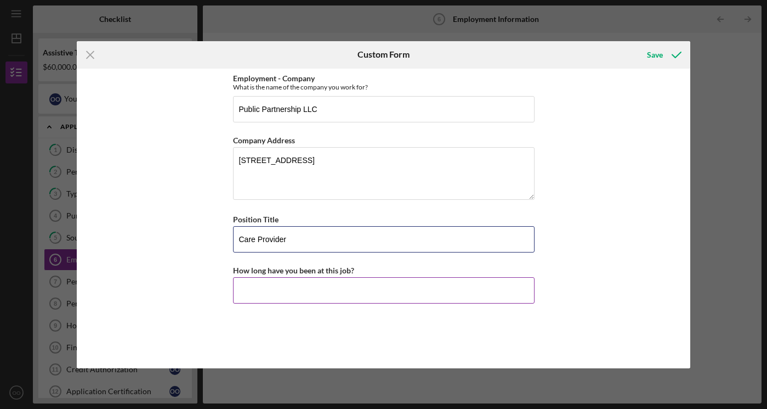
type input "Care Provider"
click at [257, 291] on input "How long have you been at this job?" at bounding box center [384, 290] width 302 height 26
type input "16 years"
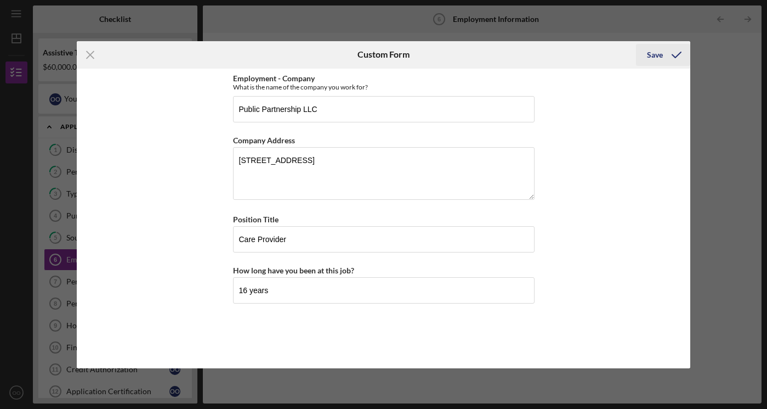
click at [657, 55] on div "Save" at bounding box center [655, 55] width 16 height 22
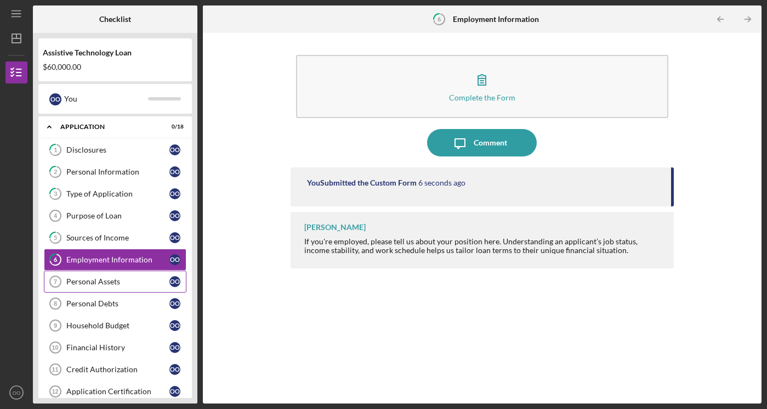
click at [103, 280] on div "Personal Assets" at bounding box center [117, 281] width 103 height 9
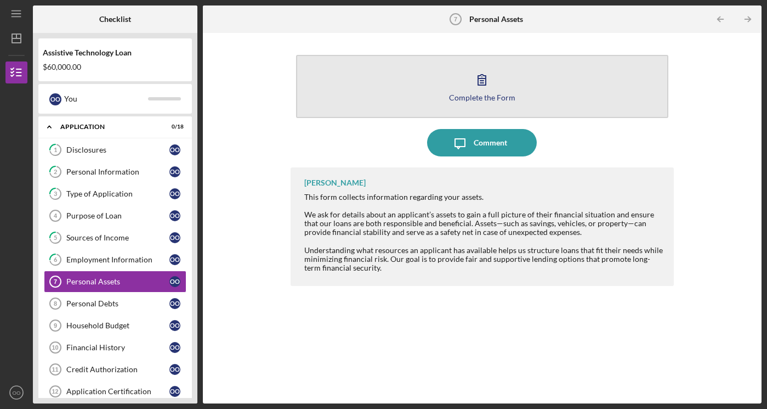
click at [481, 82] on icon "button" at bounding box center [481, 79] width 27 height 27
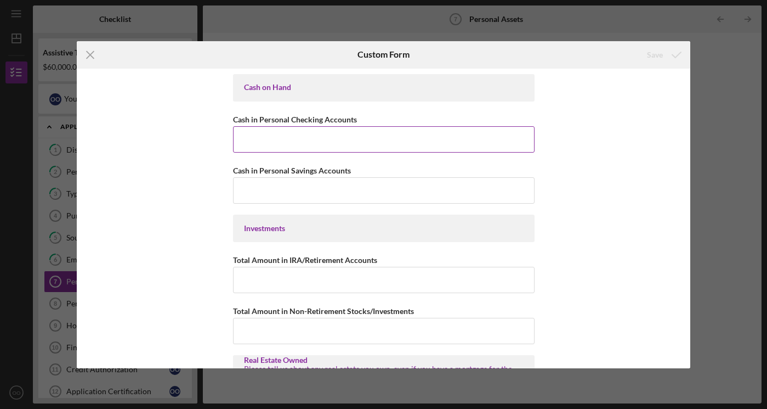
click at [247, 140] on input "Cash in Personal Checking Accounts" at bounding box center [384, 139] width 302 height 26
type input "$3,000"
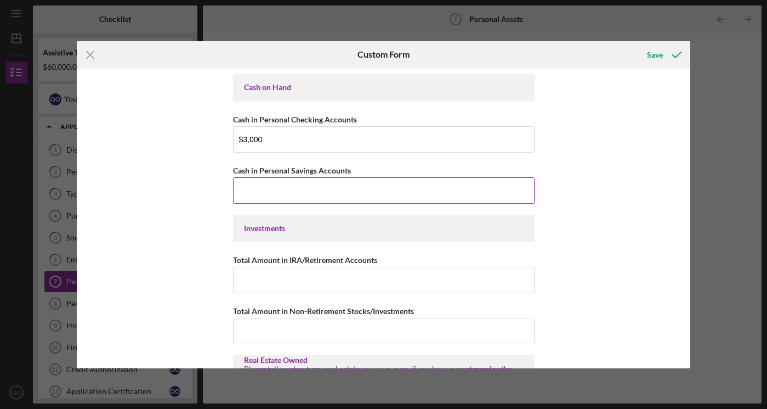
click at [237, 186] on input "Cash in Personal Savings Accounts" at bounding box center [384, 190] width 302 height 26
type input "$2,550"
click at [571, 314] on div "Cash on Hand Cash in Personal Checking Accounts $3,000 Cash in Personal Savings…" at bounding box center [384, 218] width 614 height 299
click at [570, 320] on div "Cash on Hand Cash in Personal Checking Accounts $3,000 Cash in Personal Savings…" at bounding box center [384, 218] width 614 height 299
click at [557, 340] on div "Cash on Hand Cash in Personal Checking Accounts $3,000 Cash in Personal Savings…" at bounding box center [384, 218] width 614 height 299
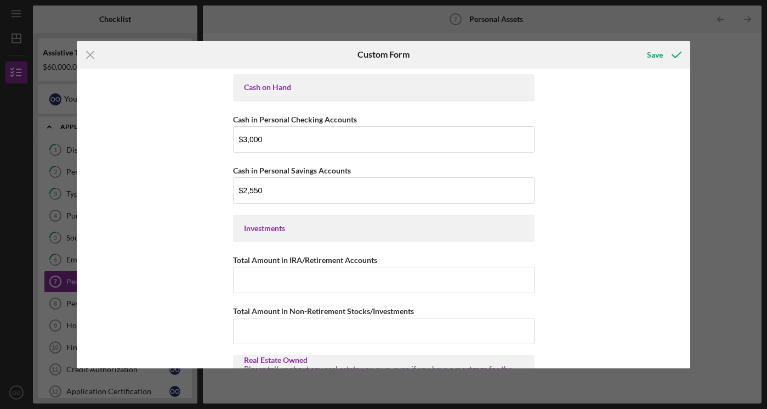
click at [582, 348] on div "Cash on Hand Cash in Personal Checking Accounts $3,000 Cash in Personal Savings…" at bounding box center [384, 218] width 614 height 299
drag, startPoint x: 605, startPoint y: 339, endPoint x: 621, endPoint y: 297, distance: 44.6
click at [621, 297] on div "Cash on Hand Cash in Personal Checking Accounts $3,000 Cash in Personal Savings…" at bounding box center [384, 218] width 614 height 299
click at [332, 359] on div "Real Estate Owned" at bounding box center [384, 359] width 280 height 9
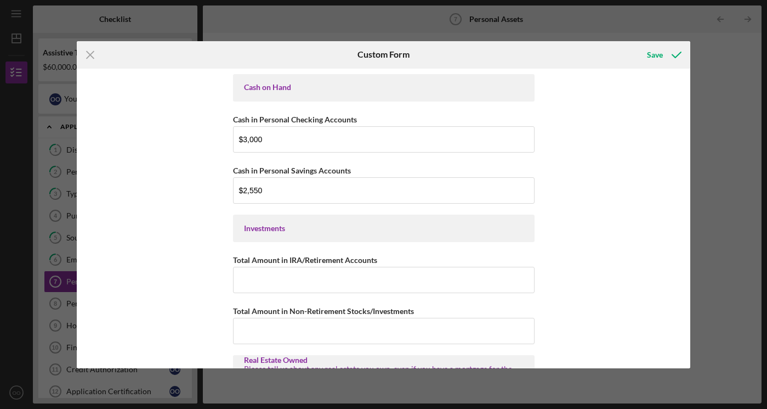
drag, startPoint x: 666, startPoint y: 326, endPoint x: 672, endPoint y: 314, distance: 13.5
click at [672, 314] on div "Cash on Hand Cash in Personal Checking Accounts $3,000 Cash in Personal Savings…" at bounding box center [384, 218] width 614 height 299
drag, startPoint x: 655, startPoint y: 236, endPoint x: 696, endPoint y: 211, distance: 48.2
click at [696, 211] on div "Icon/Menu Close Custom Form Save Cash on Hand Cash in Personal Checking Account…" at bounding box center [383, 204] width 767 height 409
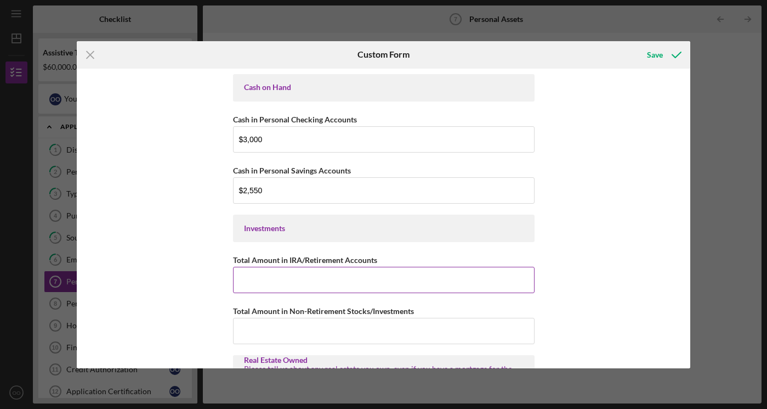
click at [409, 272] on input "Total Amount in IRA/Retirement Accounts" at bounding box center [384, 280] width 302 height 26
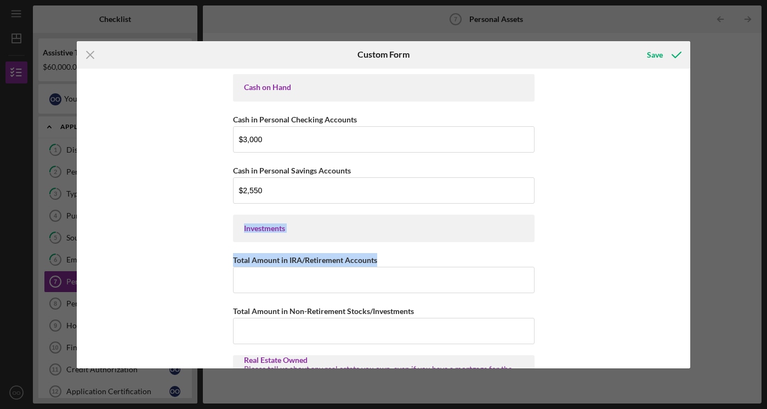
drag, startPoint x: 619, startPoint y: 270, endPoint x: 605, endPoint y: 207, distance: 64.4
click at [605, 207] on div "Cash on Hand Cash in Personal Checking Accounts $3,000 Cash in Personal Savings…" at bounding box center [384, 218] width 614 height 299
click at [569, 290] on div "Cash on Hand Cash in Personal Checking Accounts $3,000 Cash in Personal Savings…" at bounding box center [384, 218] width 614 height 299
click at [570, 276] on div "Cash on Hand Cash in Personal Checking Accounts $3,000 Cash in Personal Savings…" at bounding box center [384, 218] width 614 height 299
click at [571, 276] on div "Cash on Hand Cash in Personal Checking Accounts $3,000 Cash in Personal Savings…" at bounding box center [384, 218] width 614 height 299
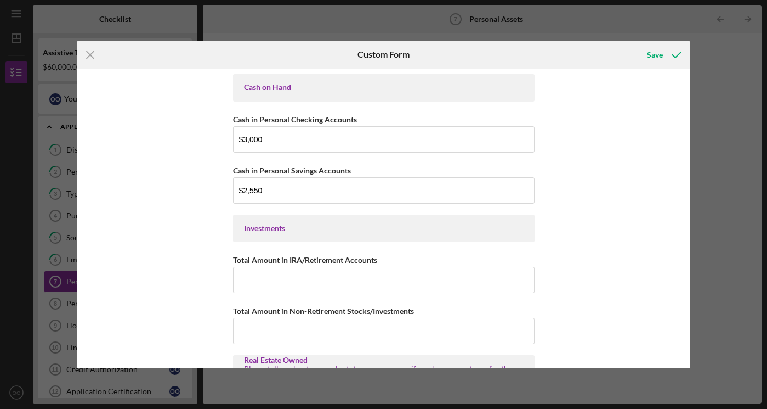
drag, startPoint x: 571, startPoint y: 276, endPoint x: 572, endPoint y: 283, distance: 7.1
click at [572, 282] on div "Cash on Hand Cash in Personal Checking Accounts $3,000 Cash in Personal Savings…" at bounding box center [384, 218] width 614 height 299
drag, startPoint x: 564, startPoint y: 341, endPoint x: 588, endPoint y: 303, distance: 44.7
click at [588, 303] on div "Cash on Hand Cash in Personal Checking Accounts $3,000 Cash in Personal Savings…" at bounding box center [384, 218] width 614 height 299
drag, startPoint x: 619, startPoint y: 347, endPoint x: 648, endPoint y: 303, distance: 52.2
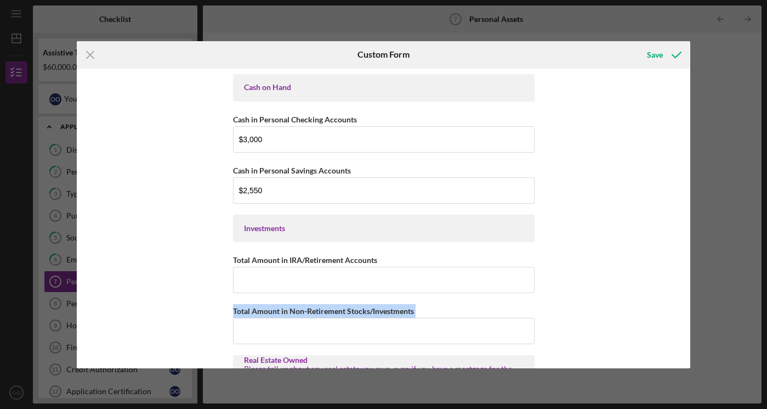
click at [648, 303] on div "Cash on Hand Cash in Personal Checking Accounts $3,000 Cash in Personal Savings…" at bounding box center [384, 218] width 614 height 299
click at [620, 345] on div "Cash on Hand Cash in Personal Checking Accounts $3,000 Cash in Personal Savings…" at bounding box center [384, 218] width 614 height 299
drag, startPoint x: 637, startPoint y: 258, endPoint x: 622, endPoint y: 333, distance: 76.0
click at [622, 333] on div "Cash on Hand Cash in Personal Checking Accounts $3,000 Cash in Personal Savings…" at bounding box center [384, 218] width 614 height 299
click at [649, 344] on div "Cash on Hand Cash in Personal Checking Accounts $3,000 Cash in Personal Savings…" at bounding box center [384, 218] width 614 height 299
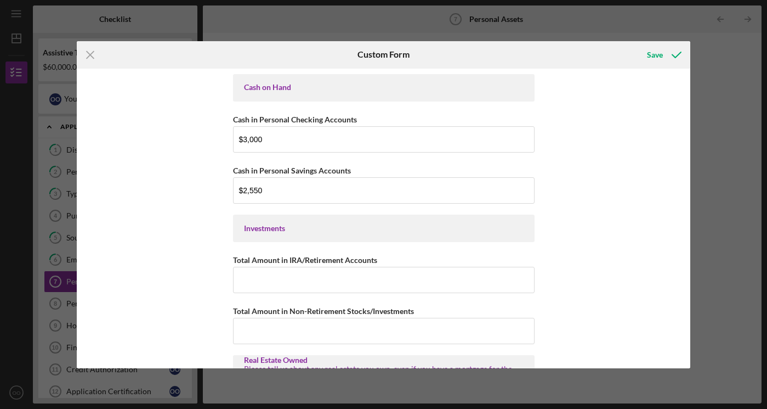
drag, startPoint x: 638, startPoint y: 351, endPoint x: 650, endPoint y: 347, distance: 12.8
click at [650, 345] on div "Cash on Hand Cash in Personal Checking Accounts $3,000 Cash in Personal Savings…" at bounding box center [384, 218] width 614 height 299
click at [650, 347] on div "Cash on Hand Cash in Personal Checking Accounts $3,000 Cash in Personal Savings…" at bounding box center [384, 218] width 614 height 299
click at [642, 340] on div "Cash on Hand Cash in Personal Checking Accounts $3,000 Cash in Personal Savings…" at bounding box center [384, 218] width 614 height 299
click at [652, 343] on div "Cash on Hand Cash in Personal Checking Accounts $3,000 Cash in Personal Savings…" at bounding box center [384, 218] width 614 height 299
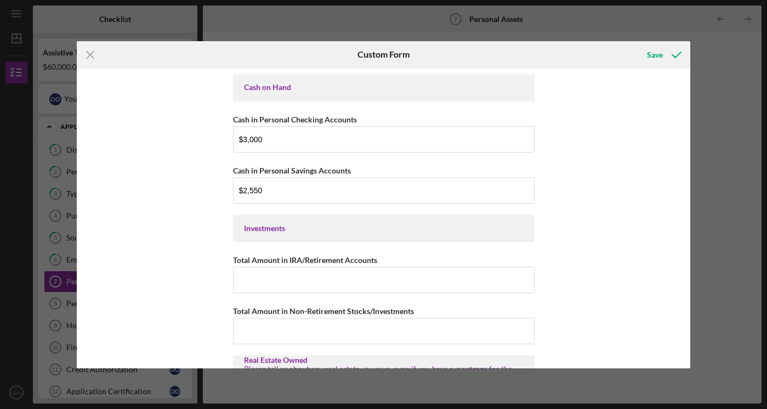
click at [651, 343] on div "Cash on Hand Cash in Personal Checking Accounts $3,000 Cash in Personal Savings…" at bounding box center [384, 218] width 614 height 299
click at [646, 336] on div "Cash on Hand Cash in Personal Checking Accounts $3,000 Cash in Personal Savings…" at bounding box center [384, 218] width 614 height 299
drag, startPoint x: 646, startPoint y: 336, endPoint x: 645, endPoint y: 342, distance: 5.6
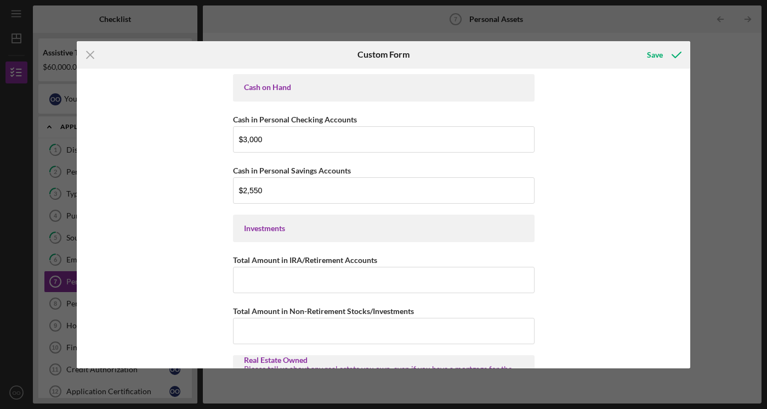
click at [645, 342] on div "Cash on Hand Cash in Personal Checking Accounts $3,000 Cash in Personal Savings…" at bounding box center [384, 218] width 614 height 299
click at [640, 343] on div "Cash on Hand Cash in Personal Checking Accounts $3,000 Cash in Personal Savings…" at bounding box center [384, 218] width 614 height 299
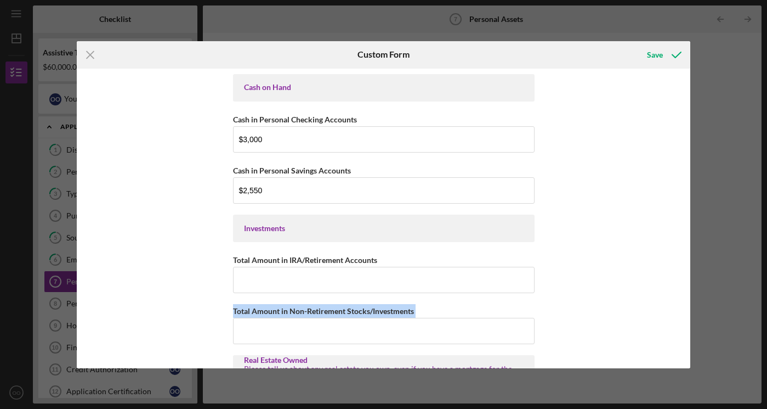
click at [640, 343] on div "Cash on Hand Cash in Personal Checking Accounts $3,000 Cash in Personal Savings…" at bounding box center [384, 218] width 614 height 299
click at [655, 317] on div "Cash on Hand Cash in Personal Checking Accounts $3,000 Cash in Personal Savings…" at bounding box center [384, 218] width 614 height 299
click at [655, 321] on div "Cash on Hand Cash in Personal Checking Accounts $3,000 Cash in Personal Savings…" at bounding box center [384, 218] width 614 height 299
click at [588, 332] on div "Cash on Hand Cash in Personal Checking Accounts $3,000 Cash in Personal Savings…" at bounding box center [384, 218] width 614 height 299
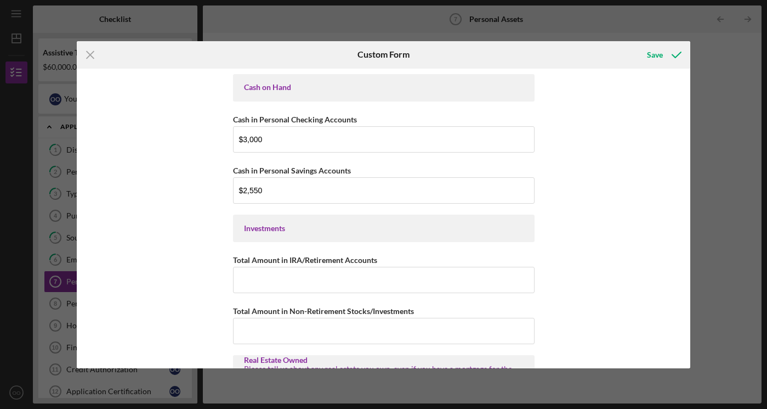
click at [588, 332] on div "Cash on Hand Cash in Personal Checking Accounts $3,000 Cash in Personal Savings…" at bounding box center [384, 218] width 614 height 299
click at [588, 333] on div "Cash on Hand Cash in Personal Checking Accounts $3,000 Cash in Personal Savings…" at bounding box center [384, 218] width 614 height 299
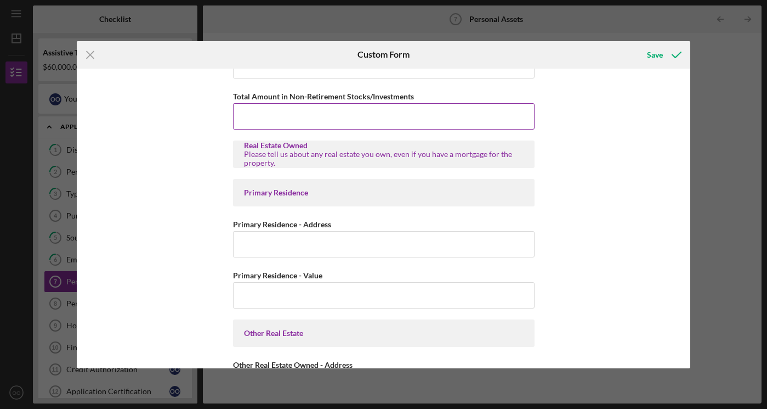
scroll to position [221, 0]
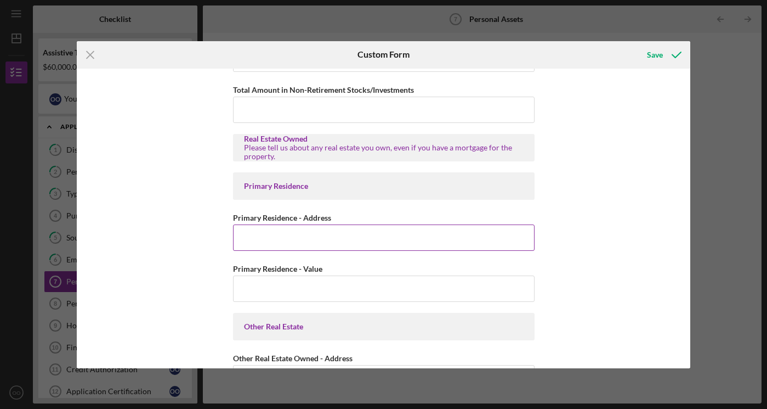
click at [247, 237] on input "Primary Residence - Address" at bounding box center [384, 237] width 302 height 26
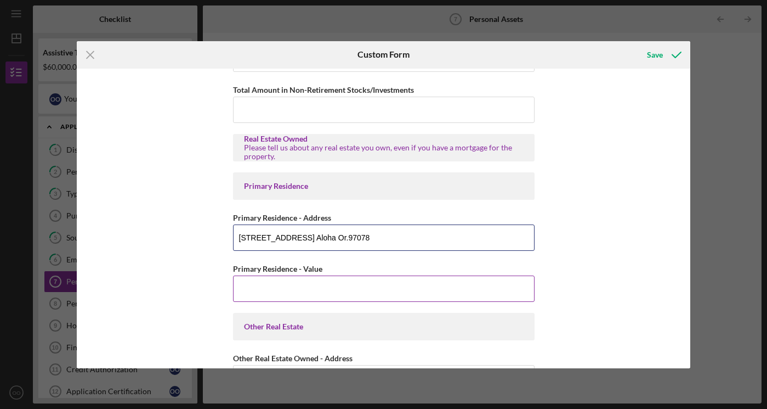
type input "[STREET_ADDRESS] Aloha Or.97078"
click at [243, 286] on input "Primary Residence - Value" at bounding box center [384, 288] width 302 height 26
click at [470, 285] on input "$699,000" at bounding box center [384, 288] width 302 height 26
click at [493, 286] on input "$699,000" at bounding box center [384, 288] width 302 height 26
click at [523, 289] on input "$699,000" at bounding box center [384, 288] width 302 height 26
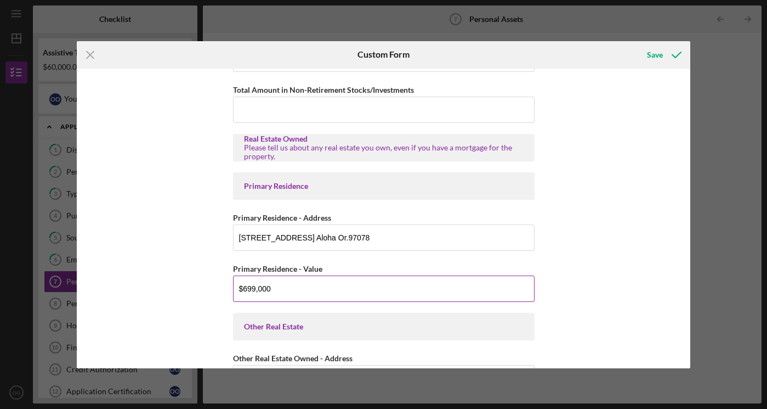
click at [523, 289] on input "$699,000" at bounding box center [384, 288] width 302 height 26
type input "$699,000"
drag, startPoint x: 547, startPoint y: 305, endPoint x: 516, endPoint y: 281, distance: 39.5
click at [516, 281] on div "Cash on Hand Cash in Personal Checking Accounts $3,000 Cash in Personal Savings…" at bounding box center [384, 218] width 614 height 299
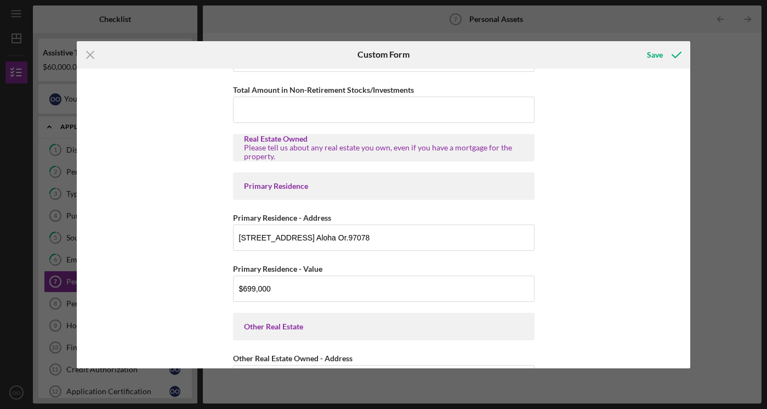
click at [520, 327] on div "Other Real Estate" at bounding box center [384, 326] width 280 height 9
click at [519, 327] on div "Other Real Estate" at bounding box center [384, 326] width 280 height 9
click at [517, 327] on div "Other Real Estate" at bounding box center [384, 326] width 280 height 9
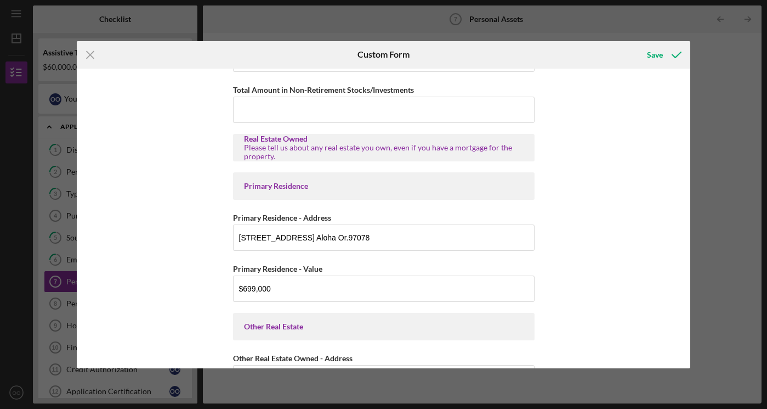
drag, startPoint x: 517, startPoint y: 327, endPoint x: 519, endPoint y: 336, distance: 8.5
click at [519, 336] on div "Other Real Estate" at bounding box center [384, 326] width 302 height 27
click at [504, 332] on div "Other Real Estate" at bounding box center [384, 326] width 302 height 27
click at [501, 330] on div "Other Real Estate" at bounding box center [384, 326] width 302 height 27
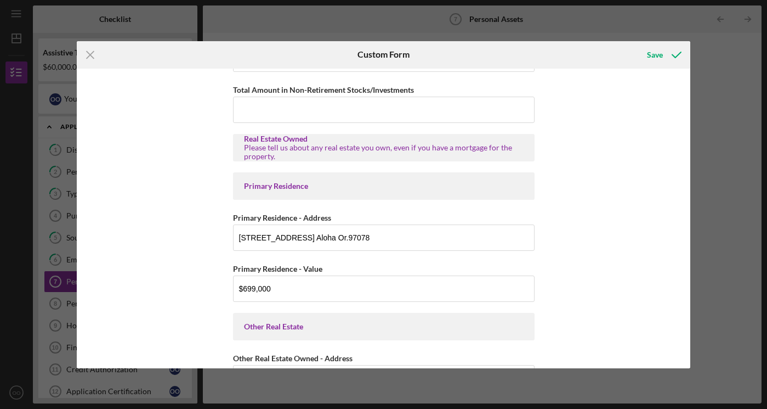
click at [501, 330] on div "Other Real Estate" at bounding box center [384, 326] width 280 height 9
click at [513, 326] on div "Other Real Estate" at bounding box center [384, 326] width 280 height 9
click at [514, 322] on div "Other Real Estate" at bounding box center [384, 326] width 280 height 9
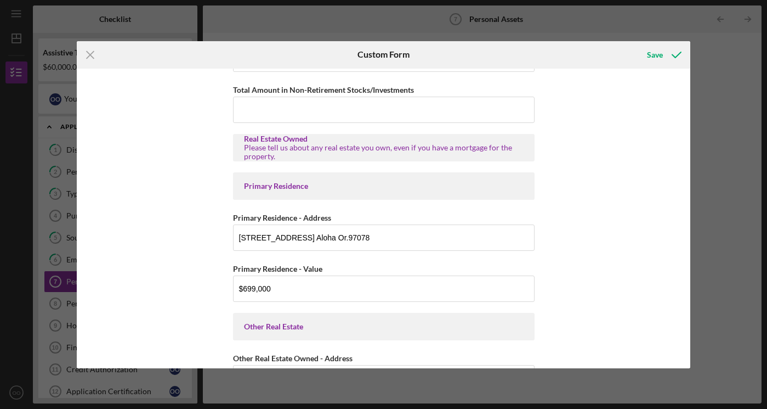
click at [515, 322] on div "Other Real Estate" at bounding box center [384, 326] width 280 height 9
click at [570, 332] on div "Cash on Hand Cash in Personal Checking Accounts $3,000 Cash in Personal Savings…" at bounding box center [384, 218] width 614 height 299
click at [502, 325] on div "Other Real Estate" at bounding box center [384, 326] width 280 height 9
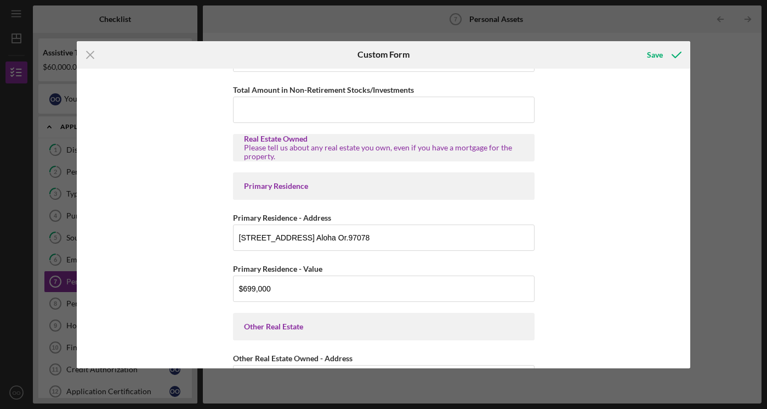
click at [502, 325] on div "Other Real Estate" at bounding box center [384, 326] width 280 height 9
drag, startPoint x: 503, startPoint y: 325, endPoint x: 521, endPoint y: 332, distance: 18.9
click at [521, 332] on div "Other Real Estate" at bounding box center [384, 326] width 302 height 27
drag, startPoint x: 527, startPoint y: 358, endPoint x: 511, endPoint y: 322, distance: 38.8
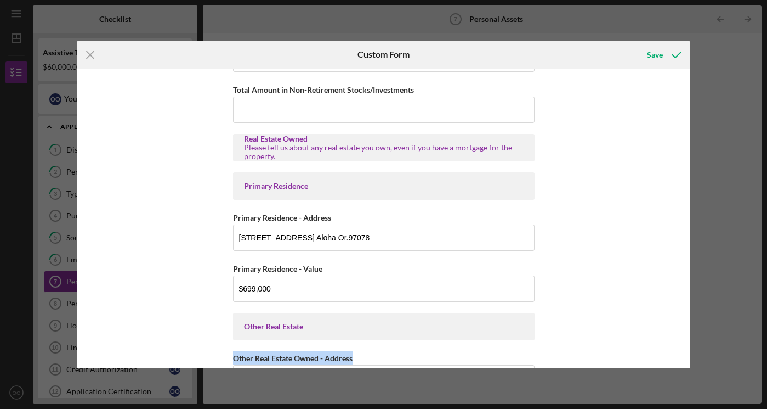
click at [510, 322] on div "Other Real Estate" at bounding box center [384, 326] width 280 height 9
click at [507, 326] on div "Other Real Estate" at bounding box center [384, 326] width 280 height 9
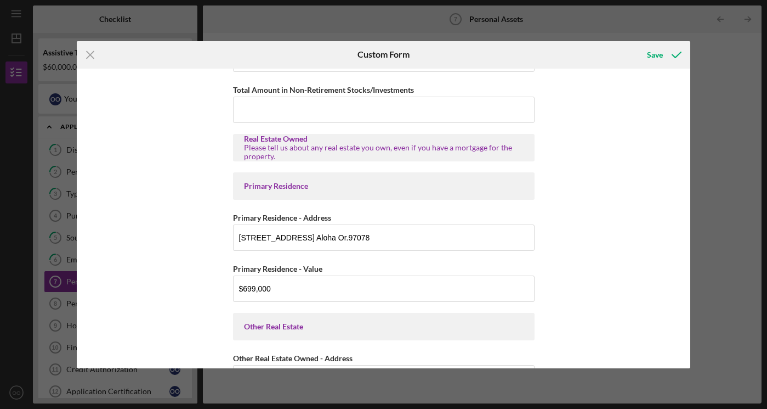
click at [507, 326] on div "Other Real Estate" at bounding box center [384, 326] width 280 height 9
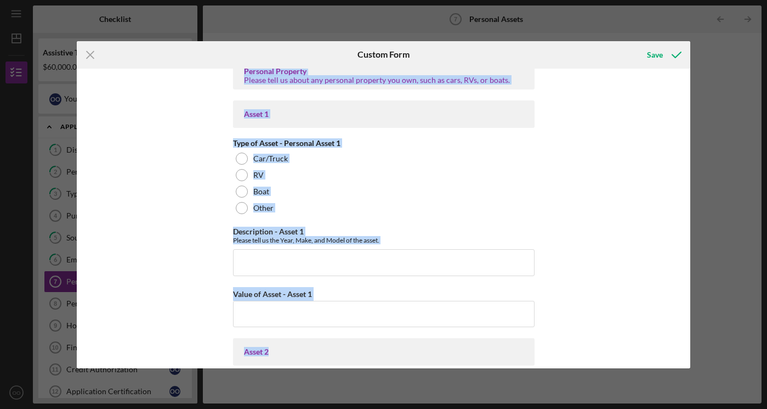
scroll to position [622, 0]
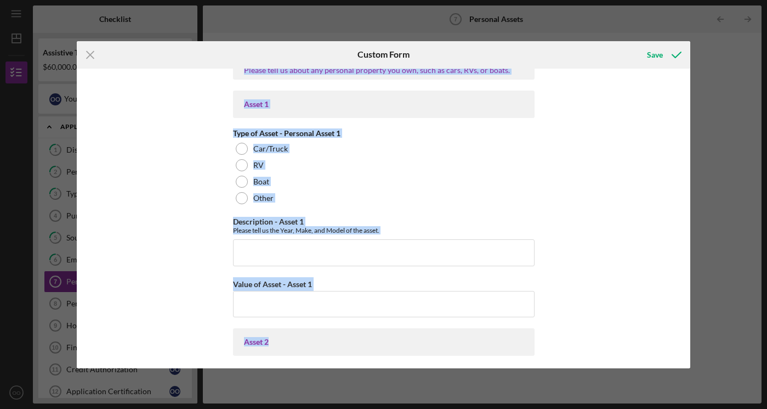
drag, startPoint x: 507, startPoint y: 326, endPoint x: 555, endPoint y: 321, distance: 48.5
click at [547, 326] on div "Cash on Hand Cash in Personal Checking Accounts $3,000 Cash in Personal Savings…" at bounding box center [384, 218] width 614 height 299
click at [581, 103] on div "Cash on Hand Cash in Personal Checking Accounts $3,000 Cash in Personal Savings…" at bounding box center [384, 218] width 614 height 299
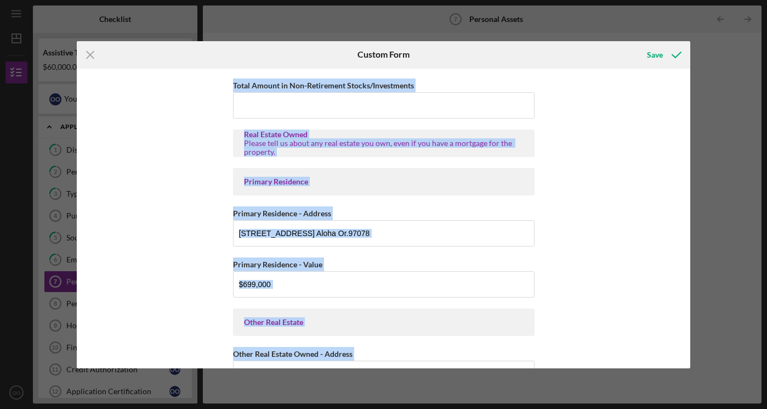
scroll to position [194, 0]
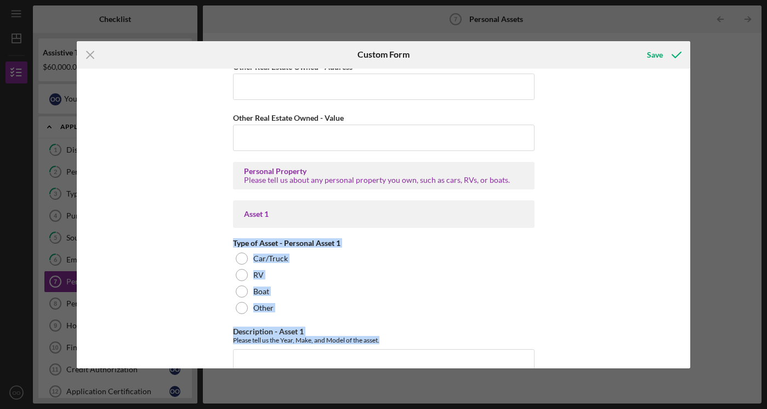
drag, startPoint x: 583, startPoint y: 95, endPoint x: 565, endPoint y: 368, distance: 273.1
click at [565, 368] on div "Icon/Menu Close Custom Form Save Cash on Hand Cash in Personal Checking Account…" at bounding box center [383, 204] width 767 height 409
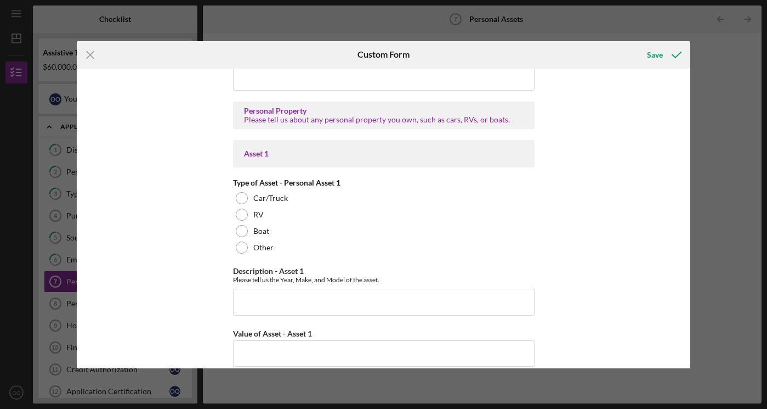
scroll to position [562, 0]
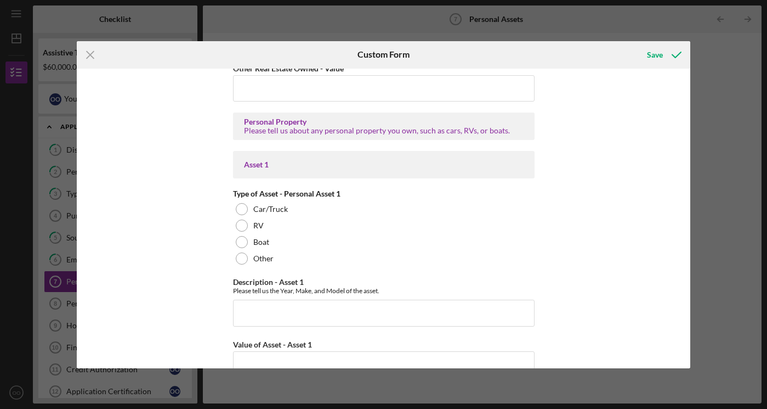
drag, startPoint x: 563, startPoint y: 105, endPoint x: 562, endPoint y: 92, distance: 13.8
click at [562, 92] on div "Cash on Hand Cash in Personal Checking Accounts $3,000 Cash in Personal Savings…" at bounding box center [384, 218] width 614 height 299
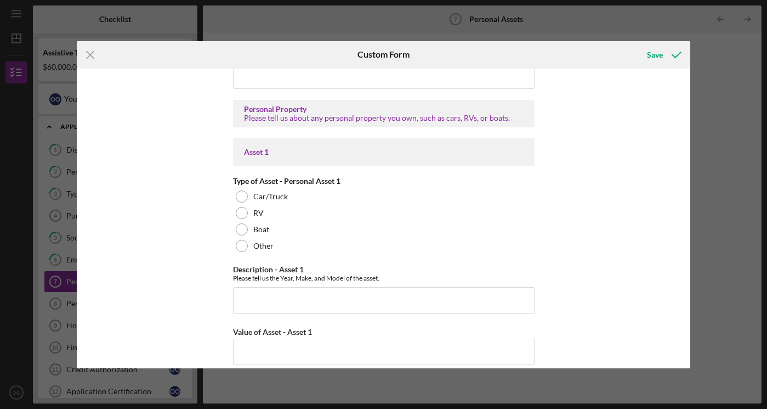
scroll to position [575, 0]
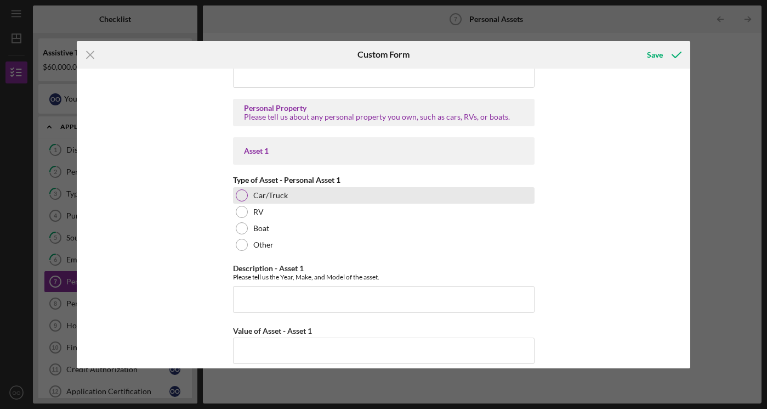
click at [239, 195] on div at bounding box center [242, 195] width 12 height 12
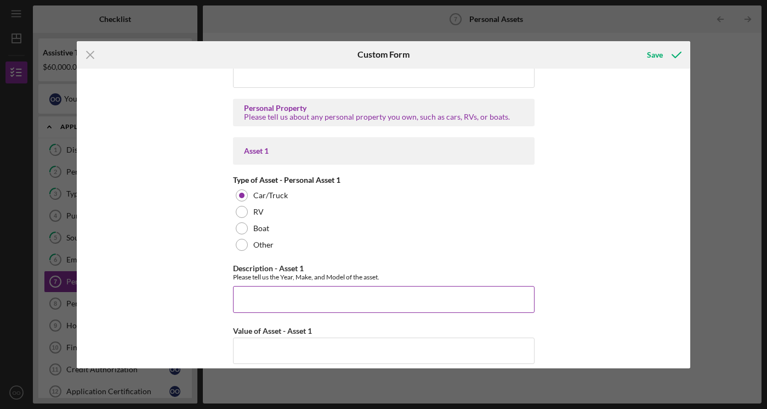
click at [249, 300] on input "Description - Asset 1" at bounding box center [384, 299] width 302 height 26
type input "2009 Ford Econoline 2009 Toyota hybrid"
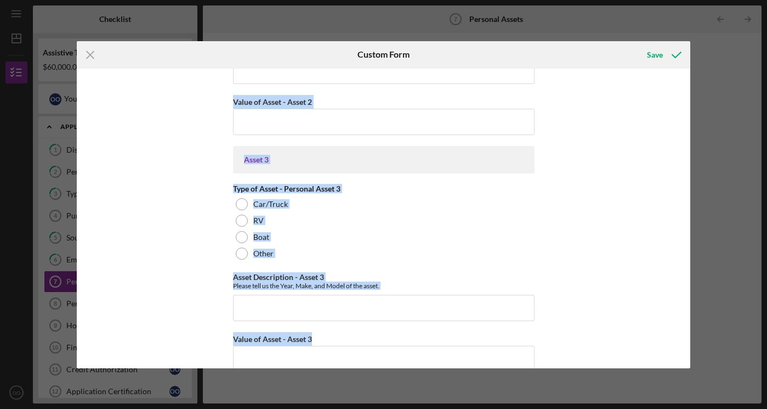
scroll to position [1074, 0]
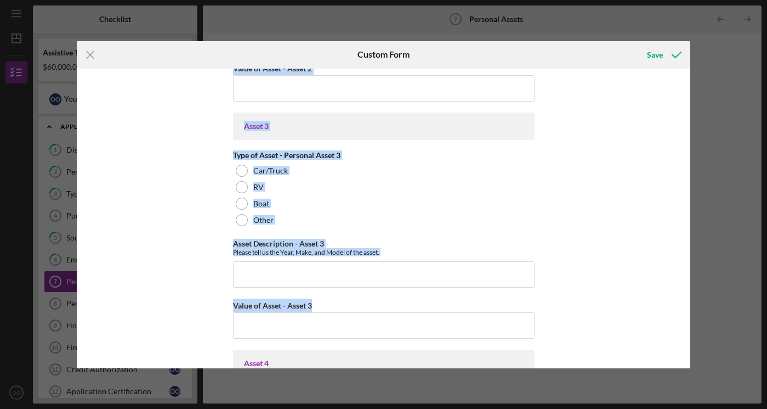
drag, startPoint x: 565, startPoint y: 287, endPoint x: 591, endPoint y: 324, distance: 45.2
click at [591, 324] on div "Cash on Hand Cash in Personal Checking Accounts $3,000 Cash in Personal Savings…" at bounding box center [384, 218] width 614 height 299
click at [659, 53] on div "Save" at bounding box center [655, 55] width 16 height 22
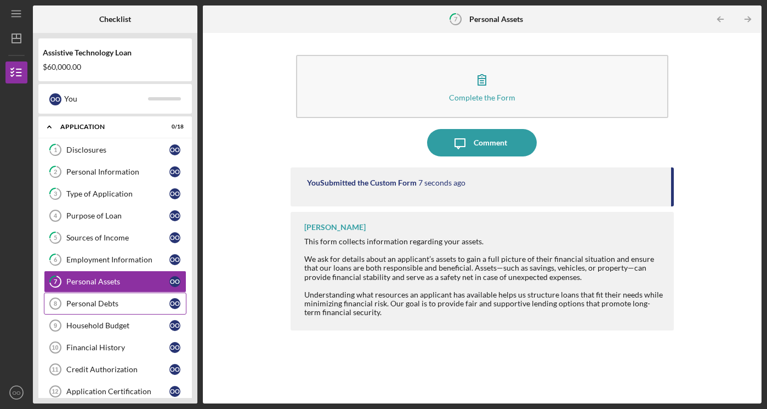
click at [103, 303] on div "Personal Debts" at bounding box center [117, 303] width 103 height 9
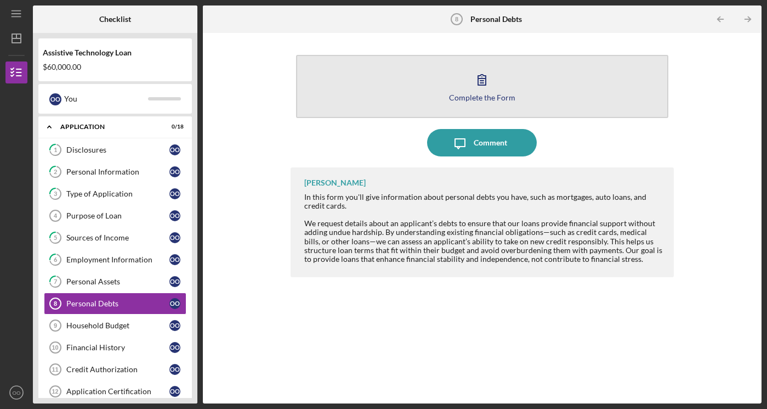
click at [479, 81] on icon "button" at bounding box center [482, 80] width 8 height 10
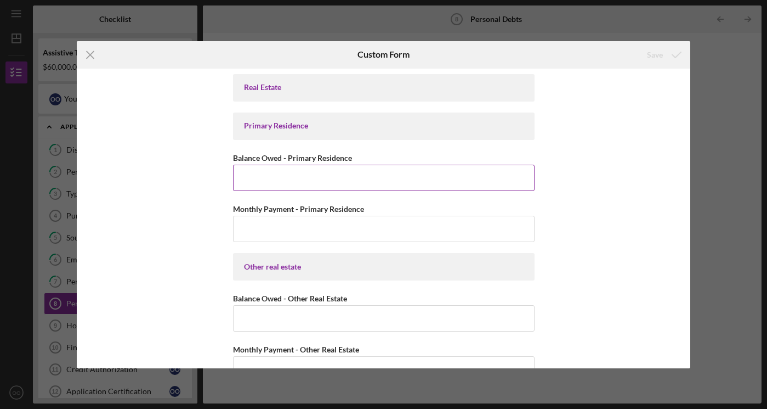
click at [247, 179] on input "Balance Owed - Primary Residence" at bounding box center [384, 178] width 302 height 26
type input "$577,000"
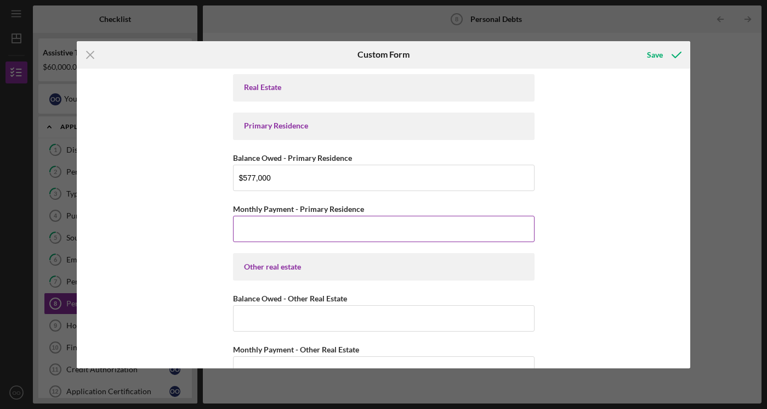
click at [239, 230] on input "Monthly Payment - Primary Residence" at bounding box center [384, 229] width 302 height 26
type input "$6,099"
drag, startPoint x: 588, startPoint y: 258, endPoint x: 490, endPoint y: 314, distance: 112.5
click at [490, 314] on div "Real Estate Primary Residence Balance Owed - Primary Residence $577,000 Monthly…" at bounding box center [384, 218] width 614 height 299
drag, startPoint x: 490, startPoint y: 314, endPoint x: 520, endPoint y: 322, distance: 31.4
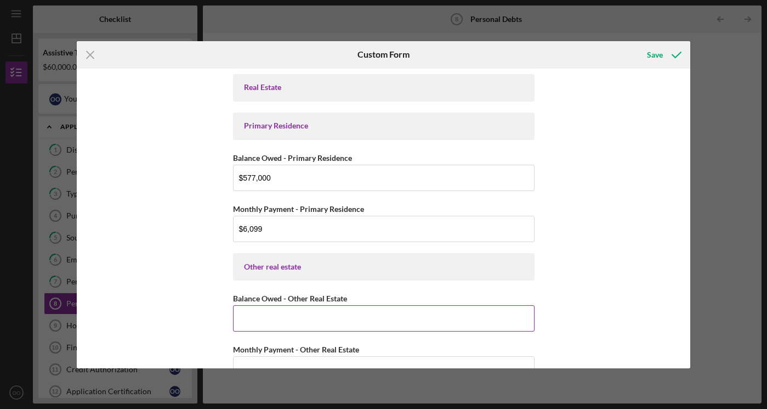
click at [520, 322] on input "Balance Owed - Other Real Estate" at bounding box center [384, 318] width 302 height 26
drag, startPoint x: 520, startPoint y: 322, endPoint x: 562, endPoint y: 317, distance: 41.5
click at [562, 317] on div "Real Estate Primary Residence Balance Owed - Primary Residence $577,000 Monthly…" at bounding box center [384, 218] width 614 height 299
click at [562, 320] on div "Real Estate Primary Residence Balance Owed - Primary Residence $577,000 Monthly…" at bounding box center [384, 218] width 614 height 299
click at [561, 316] on div "Real Estate Primary Residence Balance Owed - Primary Residence $577,000 Monthly…" at bounding box center [384, 218] width 614 height 299
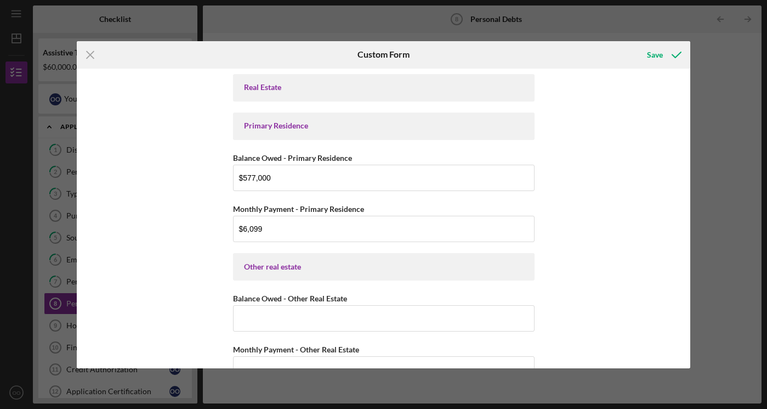
click at [561, 316] on div "Real Estate Primary Residence Balance Owed - Primary Residence $577,000 Monthly…" at bounding box center [384, 218] width 614 height 299
drag, startPoint x: 561, startPoint y: 316, endPoint x: 560, endPoint y: 311, distance: 5.5
click at [560, 311] on div "Real Estate Primary Residence Balance Owed - Primary Residence $577,000 Monthly…" at bounding box center [384, 218] width 614 height 299
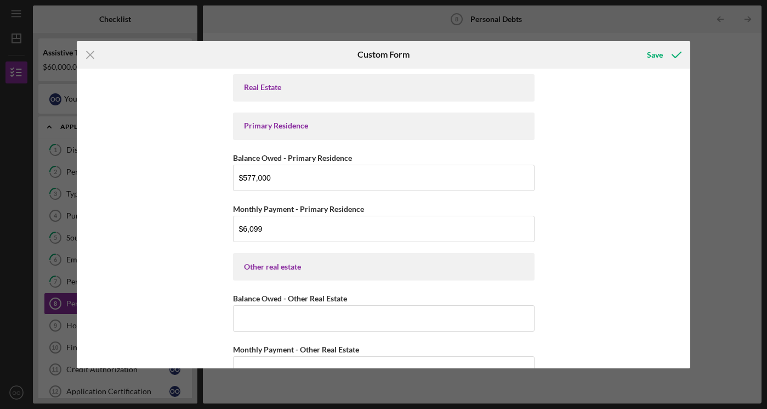
click at [560, 311] on div "Real Estate Primary Residence Balance Owed - Primary Residence $577,000 Monthly…" at bounding box center [384, 218] width 614 height 299
click at [559, 309] on div "Real Estate Primary Residence Balance Owed - Primary Residence $577,000 Monthly…" at bounding box center [384, 218] width 614 height 299
click at [559, 318] on div "Real Estate Primary Residence Balance Owed - Primary Residence $577,000 Monthly…" at bounding box center [384, 218] width 614 height 299
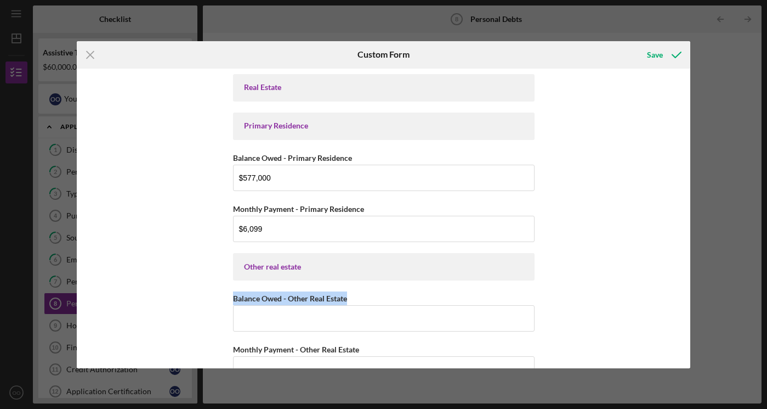
click at [559, 318] on div "Real Estate Primary Residence Balance Owed - Primary Residence $577,000 Monthly…" at bounding box center [384, 218] width 614 height 299
click at [525, 269] on div "Other real estate" at bounding box center [384, 266] width 302 height 27
drag, startPoint x: 525, startPoint y: 271, endPoint x: 525, endPoint y: 259, distance: 12.1
click at [525, 269] on div "Other real estate" at bounding box center [384, 266] width 302 height 27
click at [523, 268] on div "Other real estate" at bounding box center [384, 266] width 302 height 27
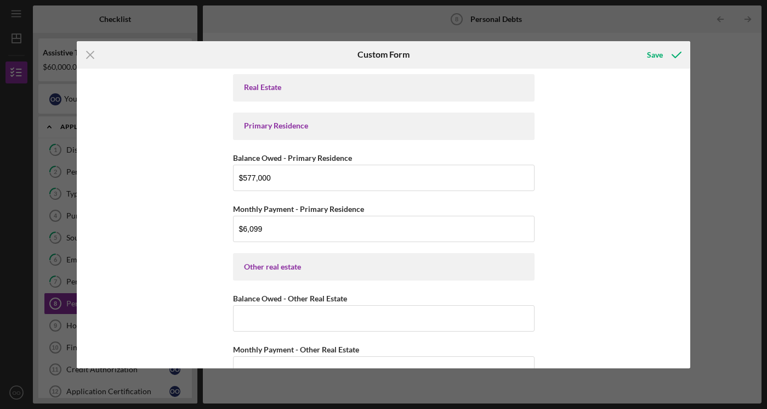
click at [523, 268] on div "Other real estate" at bounding box center [384, 266] width 302 height 27
click at [555, 337] on div "Real Estate Primary Residence Balance Owed - Primary Residence $577,000 Monthly…" at bounding box center [384, 218] width 614 height 299
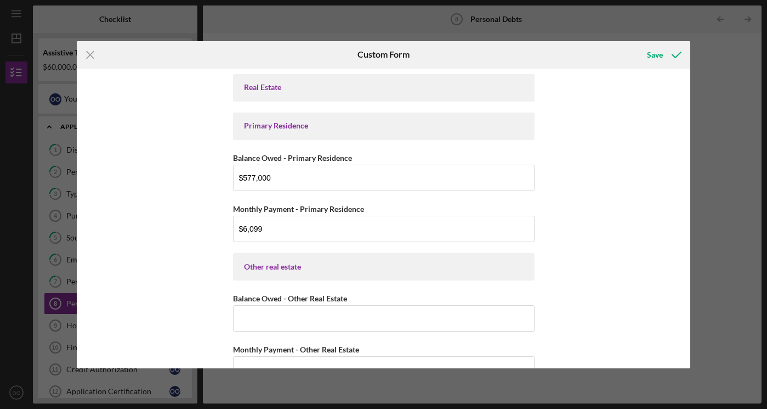
click at [555, 337] on div "Real Estate Primary Residence Balance Owed - Primary Residence $577,000 Monthly…" at bounding box center [384, 218] width 614 height 299
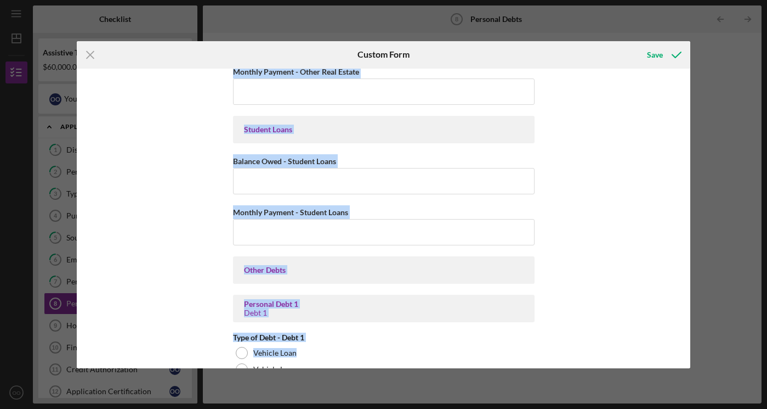
scroll to position [280, 0]
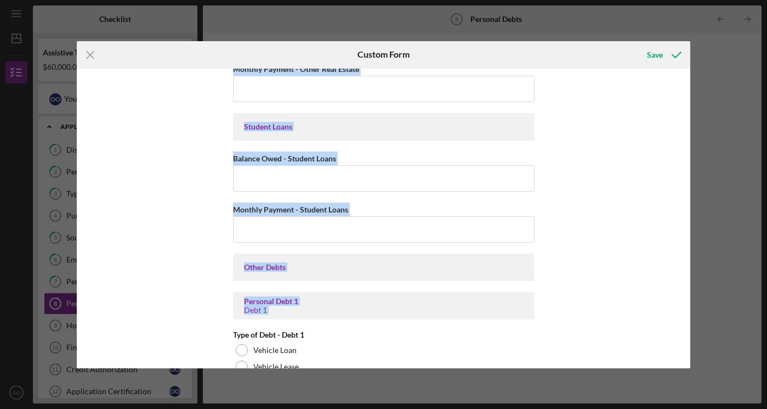
drag, startPoint x: 541, startPoint y: 337, endPoint x: 587, endPoint y: 329, distance: 46.7
click at [587, 329] on div "Real Estate Primary Residence Balance Owed - Primary Residence $577,000 Monthly…" at bounding box center [384, 218] width 614 height 299
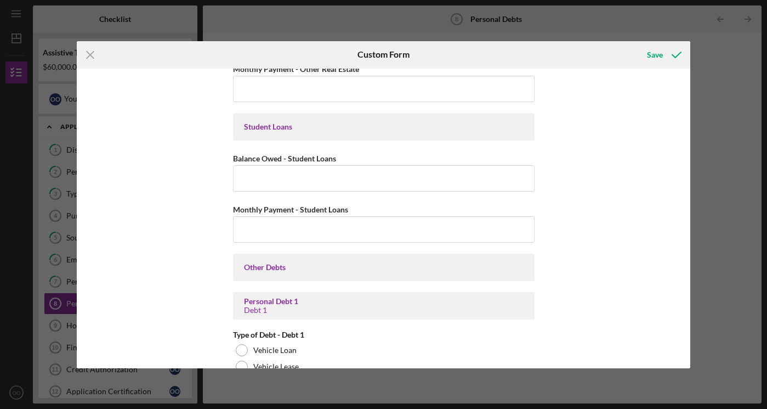
drag, startPoint x: 587, startPoint y: 331, endPoint x: 434, endPoint y: 332, distance: 153.5
click at [434, 332] on div "Type of Debt - Debt 1" at bounding box center [384, 334] width 302 height 9
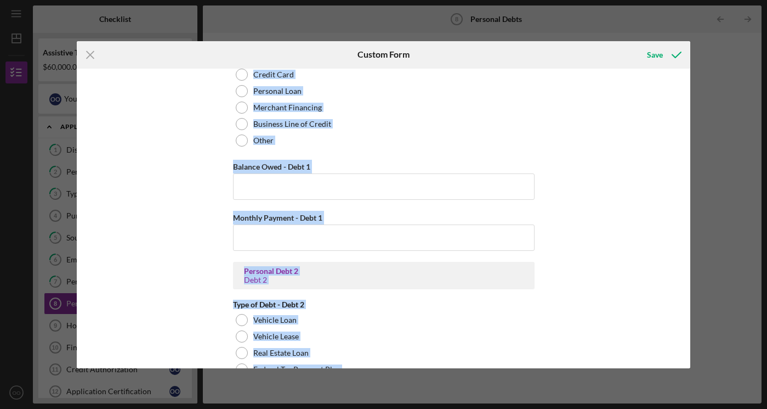
scroll to position [842, 0]
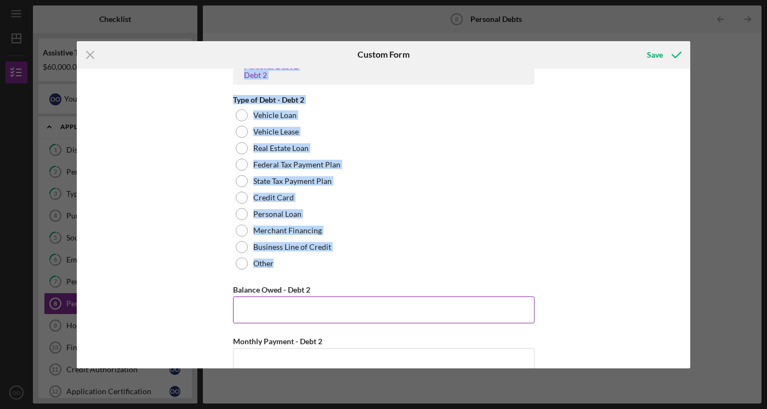
drag, startPoint x: 438, startPoint y: 318, endPoint x: 408, endPoint y: 305, distance: 32.4
click at [486, 80] on div "Personal Debt 2 Debt 2" at bounding box center [384, 70] width 302 height 27
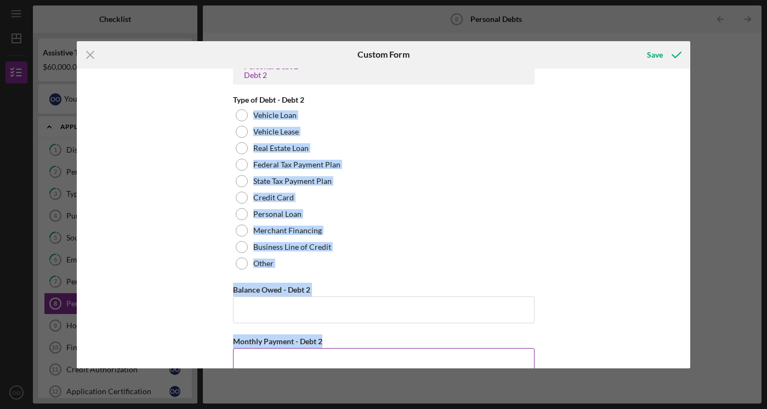
drag, startPoint x: 518, startPoint y: 109, endPoint x: 468, endPoint y: 338, distance: 234.6
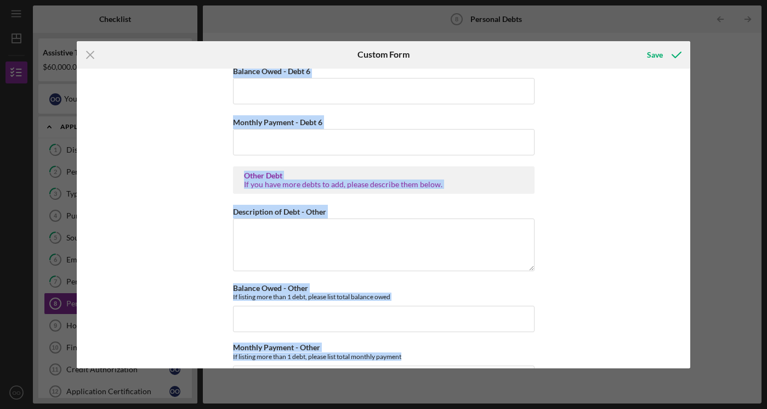
scroll to position [2411, 0]
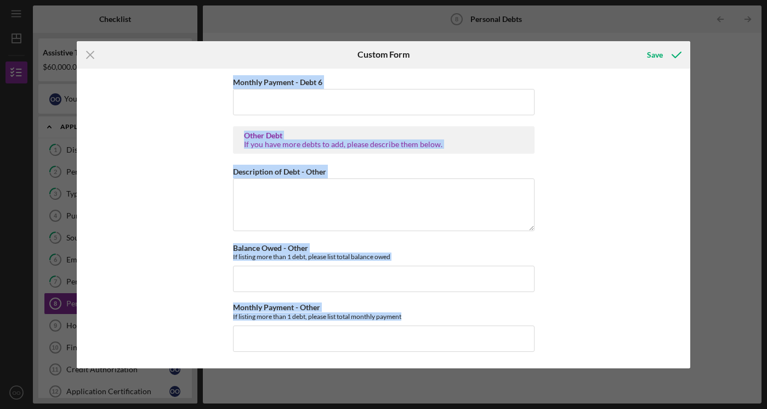
drag, startPoint x: 555, startPoint y: 311, endPoint x: 560, endPoint y: 394, distance: 82.9
click at [560, 394] on div "Icon/Menu Close Custom Form Save Real Estate Primary Residence Balance Owed - P…" at bounding box center [383, 204] width 767 height 409
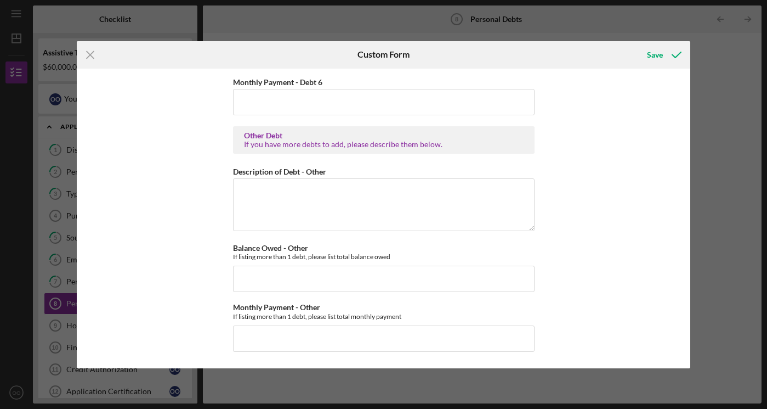
click at [574, 347] on div "Real Estate Primary Residence Balance Owed - Primary Residence $577,000 Monthly…" at bounding box center [384, 218] width 614 height 299
click at [578, 361] on div "Real Estate Primary Residence Balance Owed - Primary Residence $577,000 Monthly…" at bounding box center [384, 218] width 614 height 299
drag, startPoint x: 589, startPoint y: 316, endPoint x: 576, endPoint y: 311, distance: 13.8
click at [576, 311] on div "Real Estate Primary Residence Balance Owed - Primary Residence $577,000 Monthly…" at bounding box center [384, 218] width 614 height 299
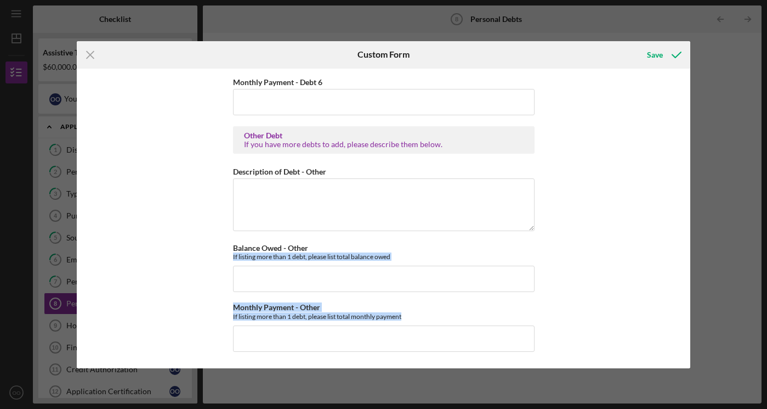
drag, startPoint x: 584, startPoint y: 251, endPoint x: 524, endPoint y: 393, distance: 154.6
click at [524, 393] on div "Icon/Menu Close Custom Form Save Real Estate Primary Residence Balance Owed - P…" at bounding box center [383, 204] width 767 height 409
click at [657, 55] on div "Save" at bounding box center [655, 55] width 16 height 22
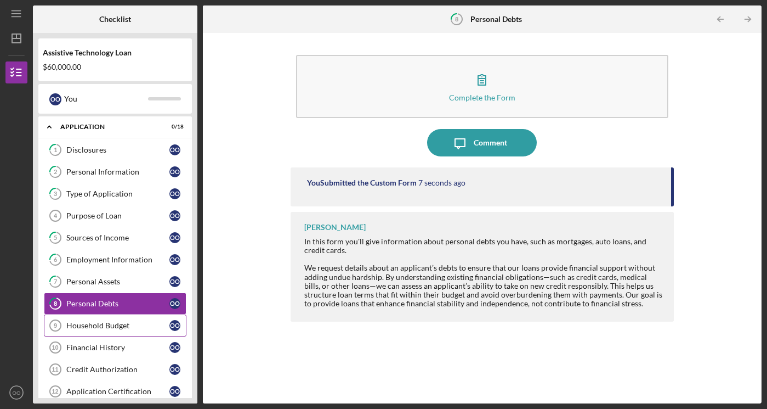
click at [93, 327] on div "Household Budget" at bounding box center [117, 325] width 103 height 9
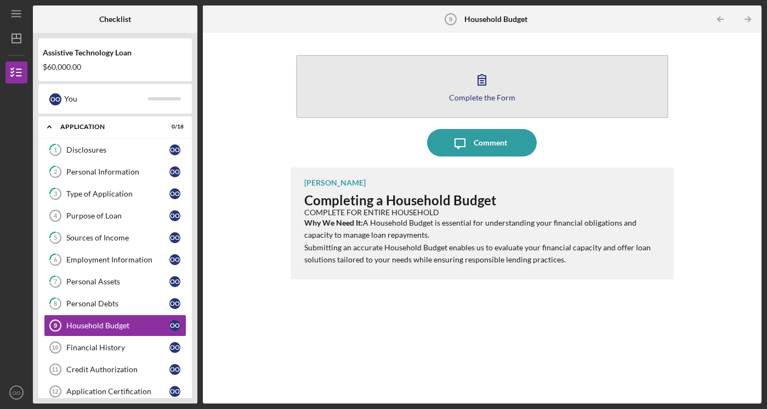
click at [485, 78] on icon "button" at bounding box center [482, 80] width 8 height 10
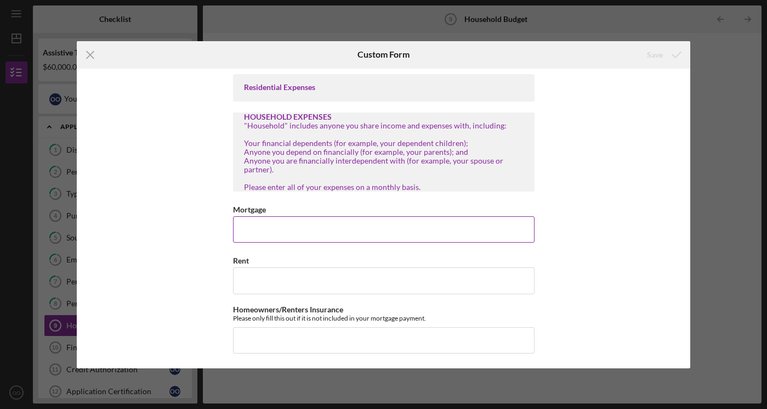
click at [249, 235] on input "Mortgage" at bounding box center [384, 229] width 302 height 26
type input "$6,099"
drag, startPoint x: 583, startPoint y: 303, endPoint x: 532, endPoint y: 337, distance: 61.7
click at [532, 337] on div "Residential Expenses HOUSEHOLD EXPENSES "Household" includes anyone you share i…" at bounding box center [384, 218] width 614 height 299
drag, startPoint x: 532, startPoint y: 337, endPoint x: 526, endPoint y: 341, distance: 7.5
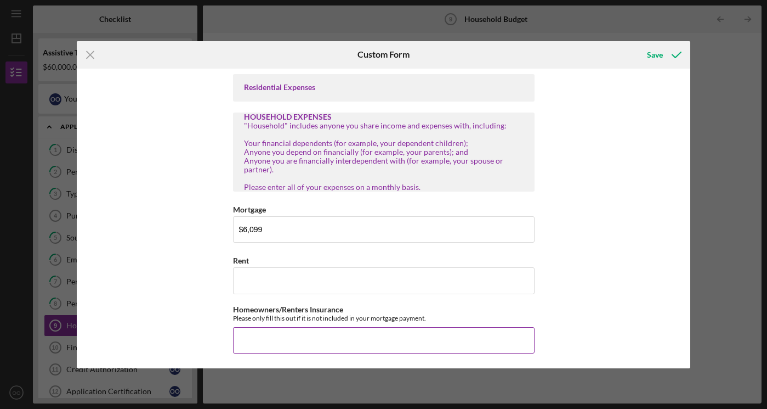
click at [526, 341] on input "Homeowners/Renters Insurance" at bounding box center [384, 340] width 302 height 26
click at [526, 343] on input "Homeowners/Renters Insurance" at bounding box center [384, 340] width 302 height 26
click at [522, 331] on input "Homeowners/Renters Insurance" at bounding box center [384, 340] width 302 height 26
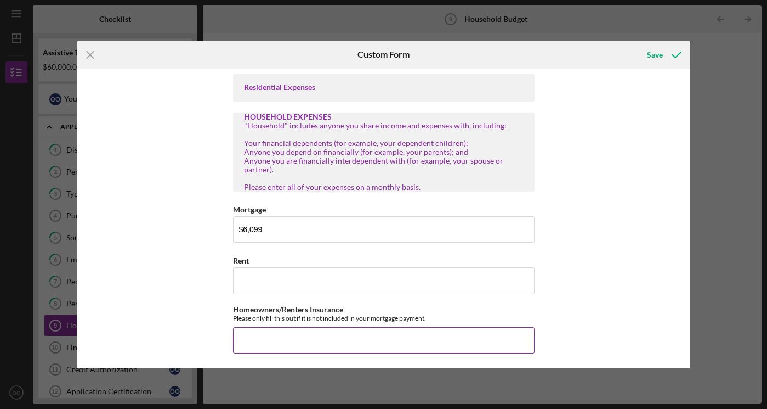
drag, startPoint x: 522, startPoint y: 335, endPoint x: 528, endPoint y: 344, distance: 10.6
click at [528, 344] on input "Homeowners/Renters Insurance" at bounding box center [384, 340] width 302 height 26
click at [558, 326] on div "Residential Expenses HOUSEHOLD EXPENSES "Household" includes anyone you share i…" at bounding box center [384, 218] width 614 height 299
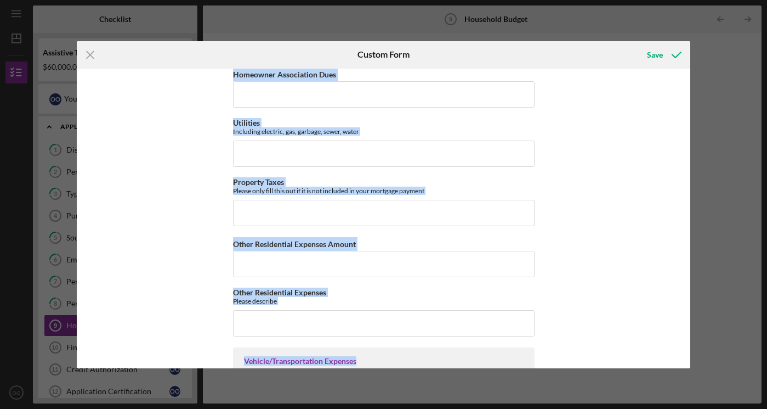
scroll to position [341, 0]
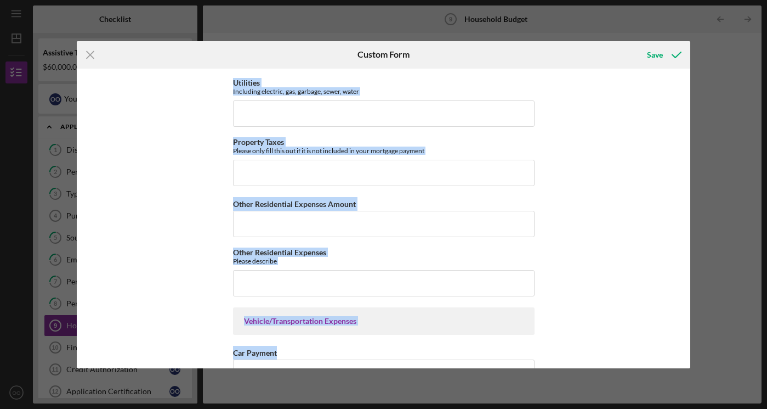
drag, startPoint x: 535, startPoint y: 302, endPoint x: 536, endPoint y: 361, distance: 59.2
click at [536, 361] on div "Residential Expenses HOUSEHOLD EXPENSES "Household" includes anyone you share i…" at bounding box center [384, 218] width 614 height 299
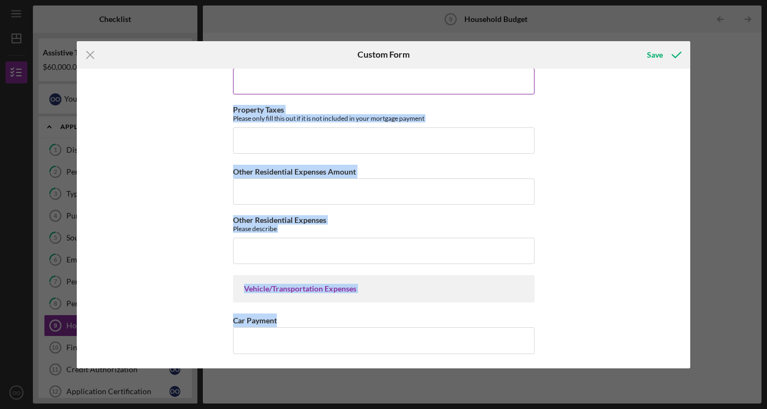
scroll to position [359, 0]
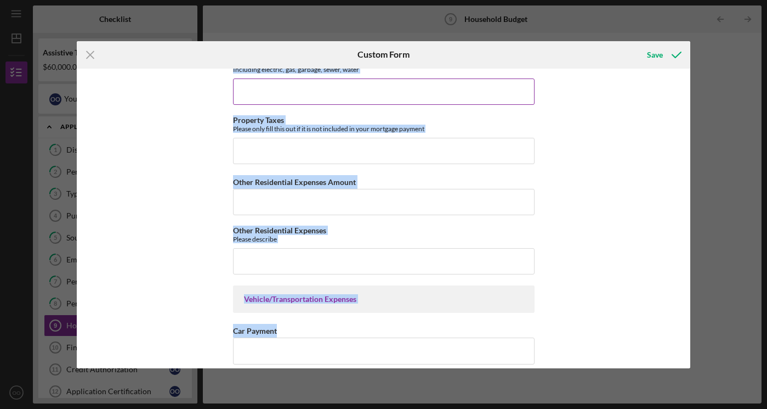
click at [529, 78] on input "Utilities" at bounding box center [384, 91] width 302 height 26
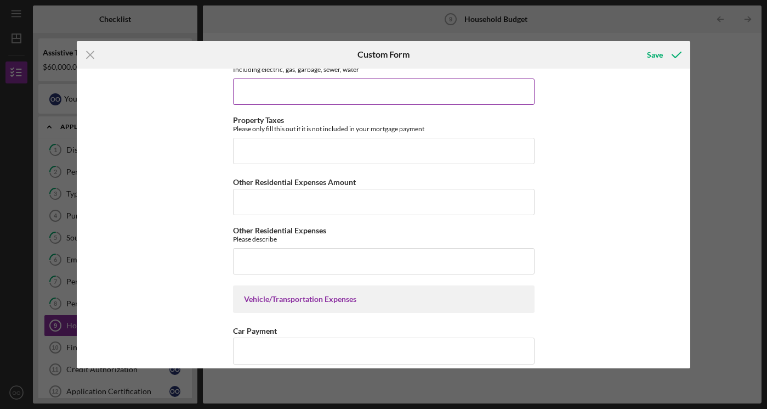
click at [529, 78] on input "Utilities" at bounding box center [384, 91] width 302 height 26
click at [531, 80] on input "Utilities" at bounding box center [384, 91] width 302 height 26
click at [528, 79] on input "Utilities" at bounding box center [384, 91] width 302 height 26
drag, startPoint x: 528, startPoint y: 80, endPoint x: 530, endPoint y: 94, distance: 14.4
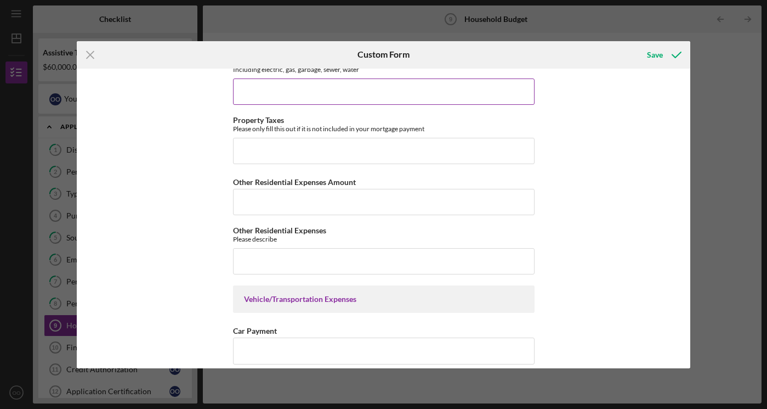
click at [529, 94] on input "Utilities" at bounding box center [384, 91] width 302 height 26
drag, startPoint x: 540, startPoint y: 80, endPoint x: 516, endPoint y: 157, distance: 80.8
click at [516, 157] on div "Residential Expenses HOUSEHOLD EXPENSES "Household" includes anyone you share i…" at bounding box center [384, 218] width 614 height 299
click at [516, 157] on input "Property Taxes" at bounding box center [384, 151] width 302 height 26
drag, startPoint x: 516, startPoint y: 157, endPoint x: 515, endPoint y: 151, distance: 6.1
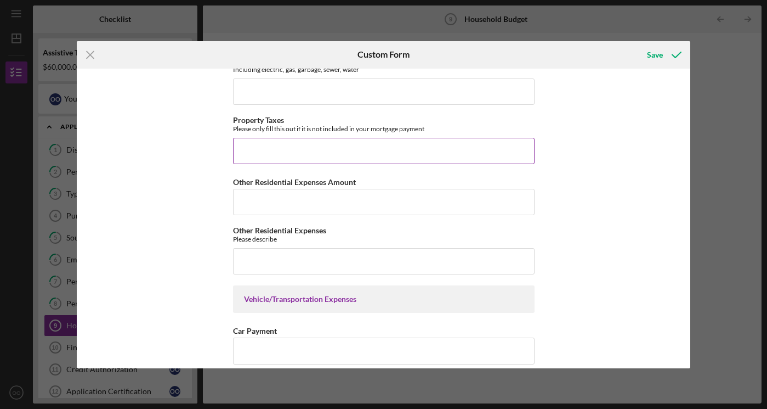
click at [515, 151] on input "Property Taxes" at bounding box center [384, 151] width 302 height 26
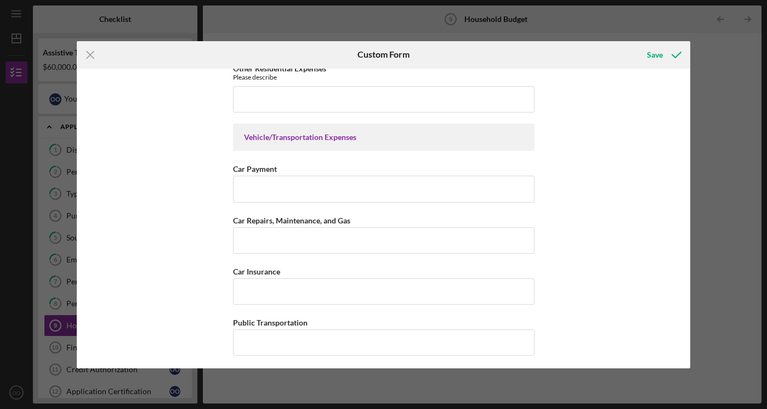
scroll to position [600, 0]
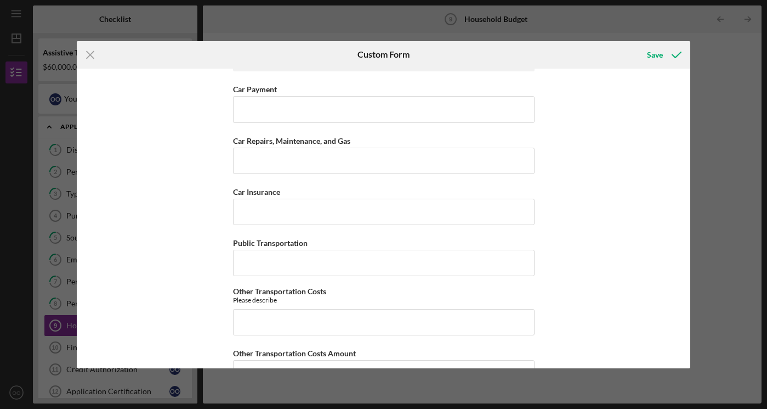
drag, startPoint x: 577, startPoint y: 129, endPoint x: 550, endPoint y: 82, distance: 54.3
click at [550, 82] on div "Residential Expenses HOUSEHOLD EXPENSES "Household" includes anyone you share i…" at bounding box center [384, 218] width 614 height 299
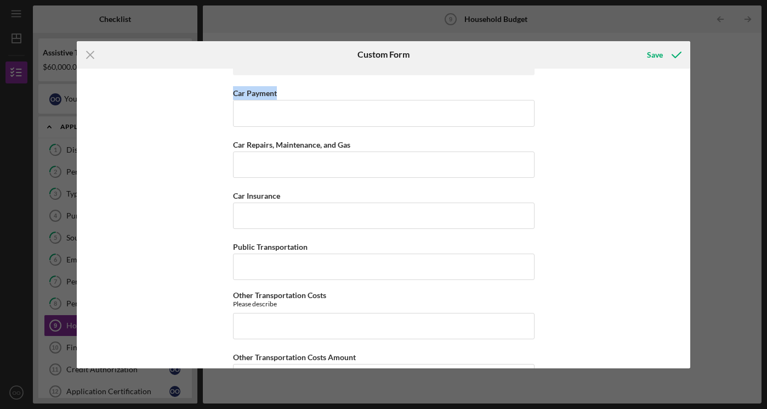
scroll to position [596, 0]
click at [572, 78] on div "Residential Expenses HOUSEHOLD EXPENSES "Household" includes anyone you share i…" at bounding box center [384, 218] width 614 height 299
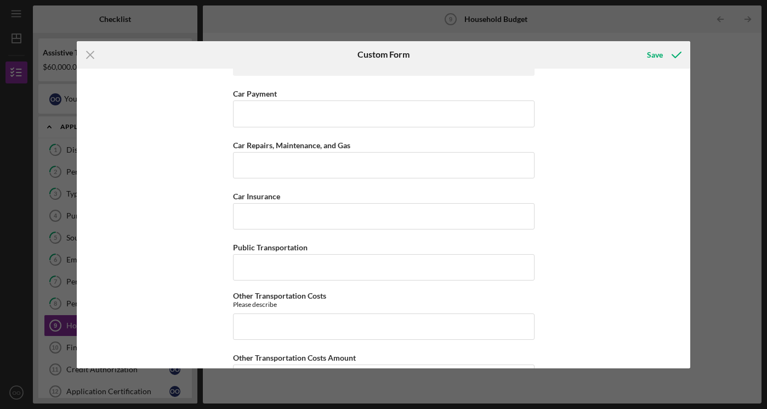
click at [572, 78] on div "Residential Expenses HOUSEHOLD EXPENSES "Household" includes anyone you share i…" at bounding box center [384, 218] width 614 height 299
click at [572, 91] on div "Residential Expenses HOUSEHOLD EXPENSES "Household" includes anyone you share i…" at bounding box center [384, 218] width 614 height 299
drag, startPoint x: 572, startPoint y: 91, endPoint x: 582, endPoint y: 76, distance: 18.0
click at [582, 82] on div "Residential Expenses HOUSEHOLD EXPENSES "Household" includes anyone you share i…" at bounding box center [384, 218] width 614 height 299
click at [568, 103] on div "Residential Expenses HOUSEHOLD EXPENSES "Household" includes anyone you share i…" at bounding box center [384, 218] width 614 height 299
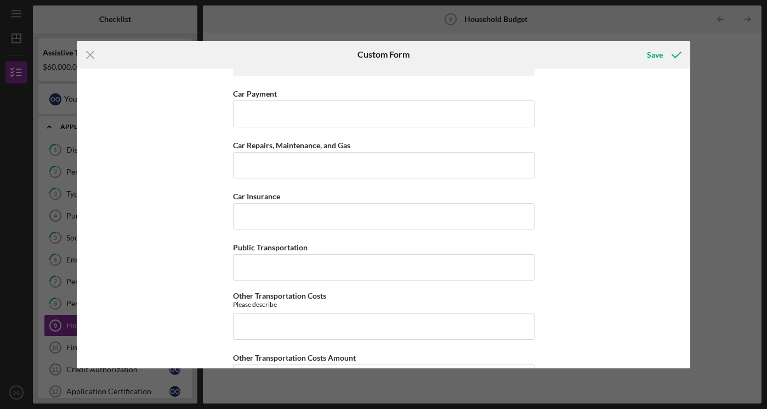
click at [568, 103] on div "Residential Expenses HOUSEHOLD EXPENSES "Household" includes anyone you share i…" at bounding box center [384, 218] width 614 height 299
drag, startPoint x: 568, startPoint y: 104, endPoint x: 576, endPoint y: 103, distance: 8.8
click at [576, 103] on div "Residential Expenses HOUSEHOLD EXPENSES "Household" includes anyone you share i…" at bounding box center [384, 218] width 614 height 299
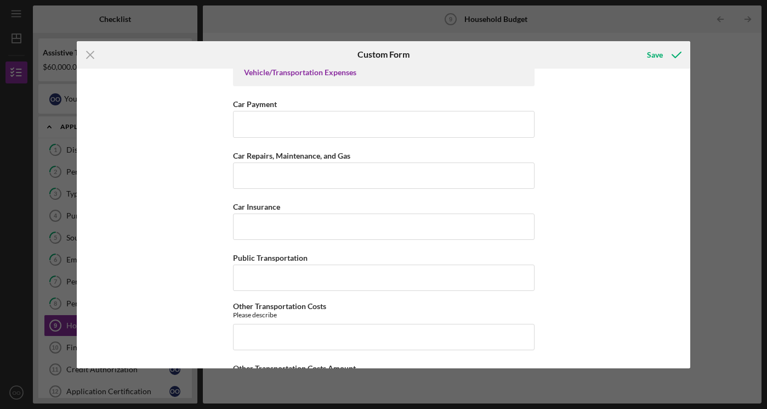
drag, startPoint x: 576, startPoint y: 103, endPoint x: 555, endPoint y: 145, distance: 46.8
click at [555, 145] on div "Residential Expenses HOUSEHOLD EXPENSES "Household" includes anyone you share i…" at bounding box center [384, 218] width 614 height 299
drag, startPoint x: 554, startPoint y: 143, endPoint x: 550, endPoint y: 123, distance: 19.7
click at [550, 131] on div "Residential Expenses HOUSEHOLD EXPENSES "Household" includes anyone you share i…" at bounding box center [384, 218] width 614 height 299
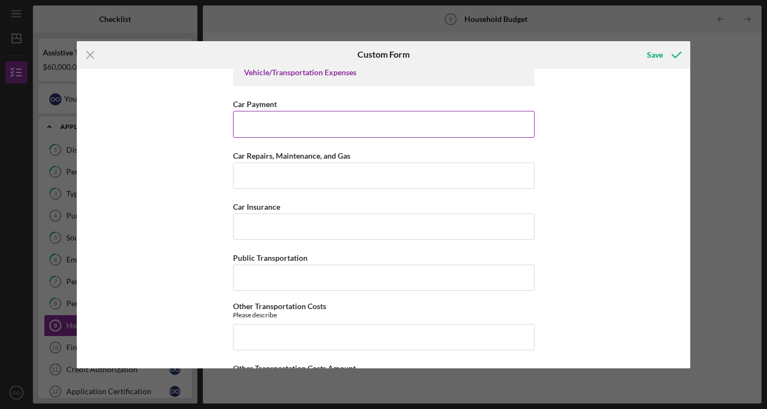
drag, startPoint x: 531, startPoint y: 111, endPoint x: 529, endPoint y: 104, distance: 6.8
click at [529, 104] on div "Car Payment" at bounding box center [384, 117] width 302 height 40
drag, startPoint x: 528, startPoint y: 103, endPoint x: 529, endPoint y: 111, distance: 8.2
click at [529, 111] on div "Car Payment" at bounding box center [384, 117] width 302 height 40
click at [529, 105] on div "Car Payment" at bounding box center [384, 104] width 302 height 14
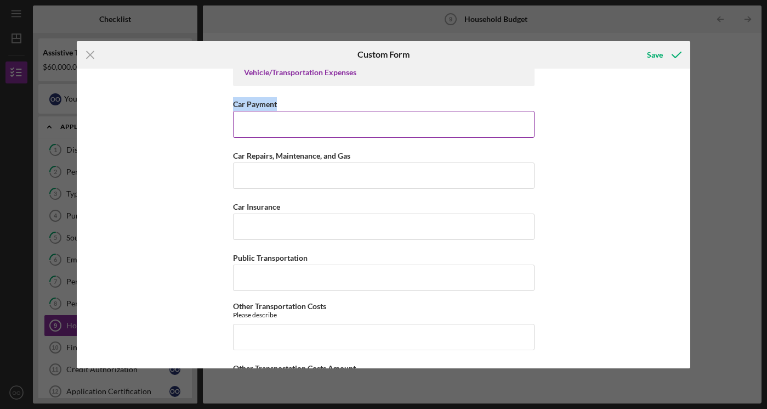
click at [529, 105] on div "Car Payment" at bounding box center [384, 104] width 302 height 14
click at [529, 97] on div "Car Payment" at bounding box center [384, 104] width 302 height 14
click at [563, 102] on div "Residential Expenses HOUSEHOLD EXPENSES "Household" includes anyone you share i…" at bounding box center [384, 218] width 614 height 299
drag, startPoint x: 563, startPoint y: 102, endPoint x: 569, endPoint y: 115, distance: 14.3
click at [562, 98] on div "Residential Expenses HOUSEHOLD EXPENSES "Household" includes anyone you share i…" at bounding box center [384, 218] width 614 height 299
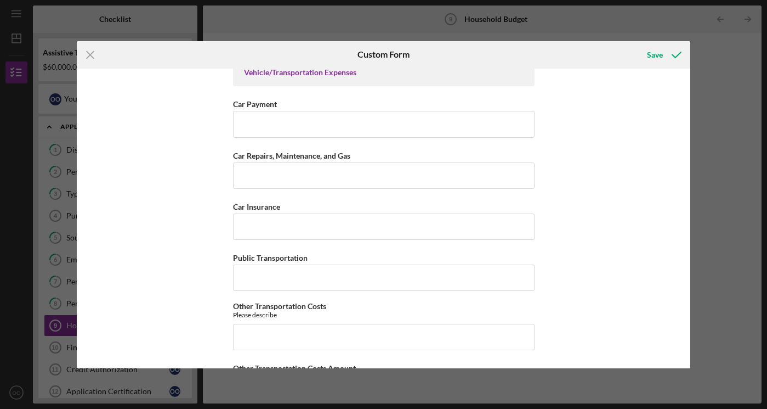
click at [687, 70] on div "Residential Expenses HOUSEHOLD EXPENSES "Household" includes anyone you share i…" at bounding box center [384, 218] width 614 height 299
click at [672, 59] on icon "submit" at bounding box center [676, 54] width 27 height 27
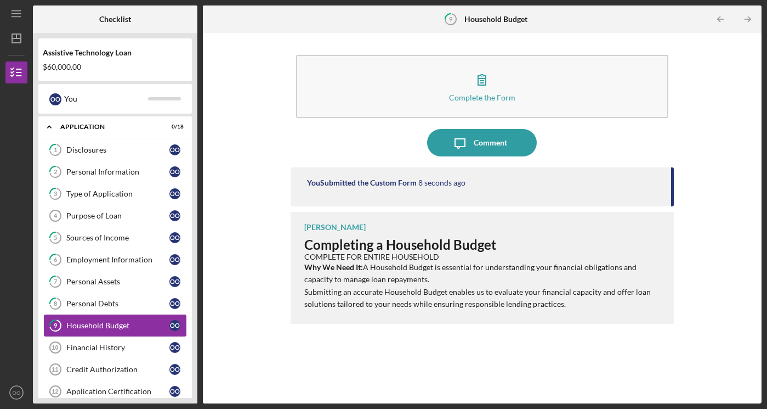
click at [102, 322] on div "Household Budget" at bounding box center [117, 325] width 103 height 9
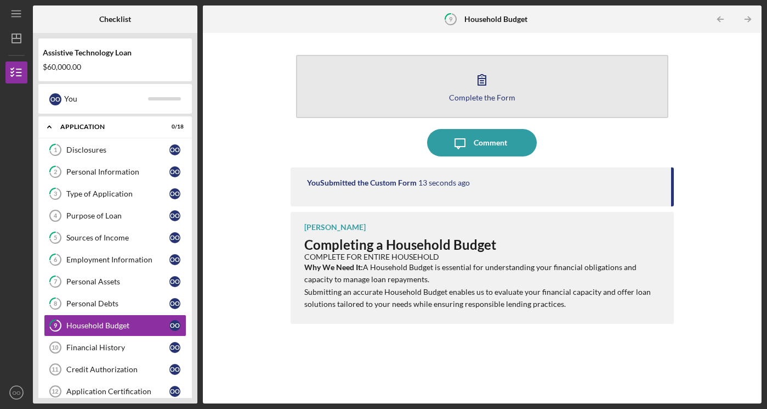
click at [486, 80] on icon "button" at bounding box center [481, 79] width 27 height 27
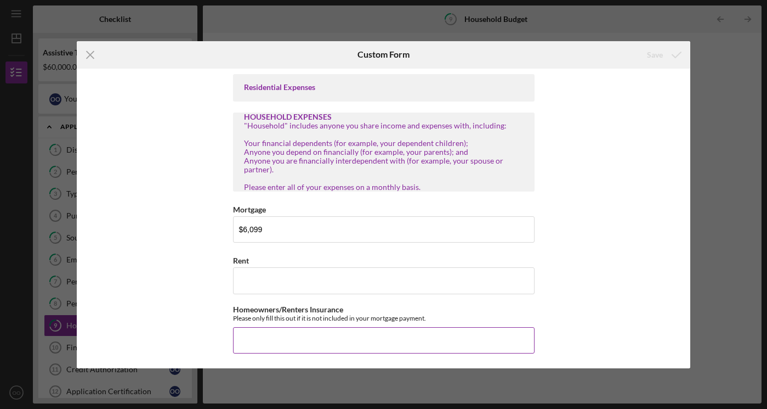
click at [466, 333] on input "Homeowners/Renters Insurance" at bounding box center [384, 340] width 302 height 26
click at [611, 355] on div "Residential Expenses HOUSEHOLD EXPENSES "Household" includes anyone you share i…" at bounding box center [384, 218] width 614 height 299
drag, startPoint x: 611, startPoint y: 355, endPoint x: 607, endPoint y: 340, distance: 16.0
click at [607, 340] on div "Residential Expenses HOUSEHOLD EXPENSES "Household" includes anyone you share i…" at bounding box center [384, 218] width 614 height 299
click at [606, 340] on div "Residential Expenses HOUSEHOLD EXPENSES "Household" includes anyone you share i…" at bounding box center [384, 218] width 614 height 299
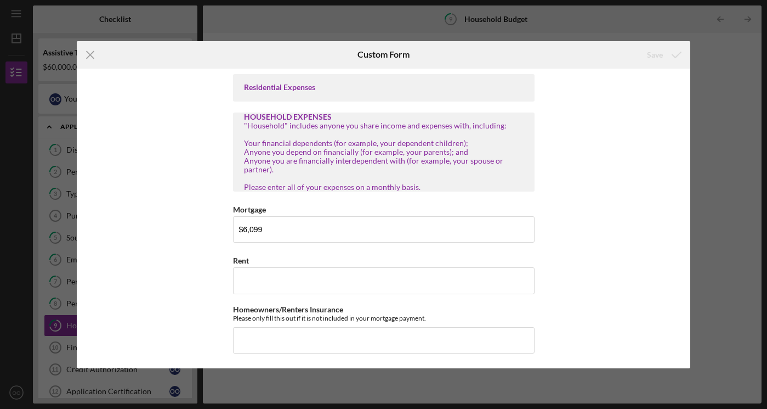
click at [606, 340] on div "Residential Expenses HOUSEHOLD EXPENSES "Household" includes anyone you share i…" at bounding box center [384, 218] width 614 height 299
click at [565, 354] on div "Residential Expenses HOUSEHOLD EXPENSES "Household" includes anyone you share i…" at bounding box center [384, 218] width 614 height 299
drag, startPoint x: 566, startPoint y: 367, endPoint x: 562, endPoint y: 347, distance: 20.6
click at [562, 347] on div "Residential Expenses HOUSEHOLD EXPENSES "Household" includes anyone you share i…" at bounding box center [384, 218] width 614 height 299
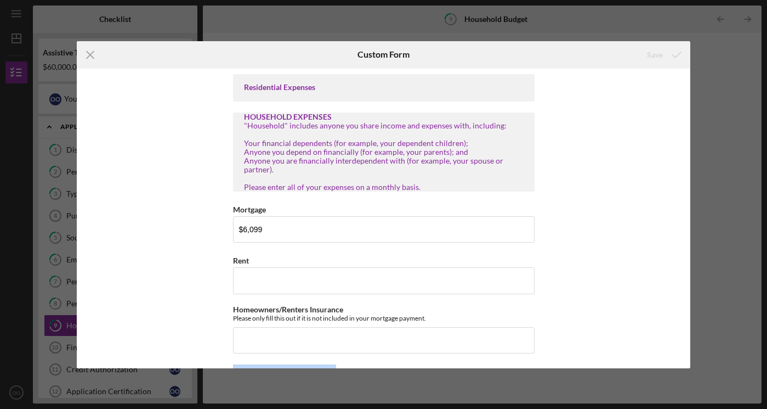
scroll to position [6, 0]
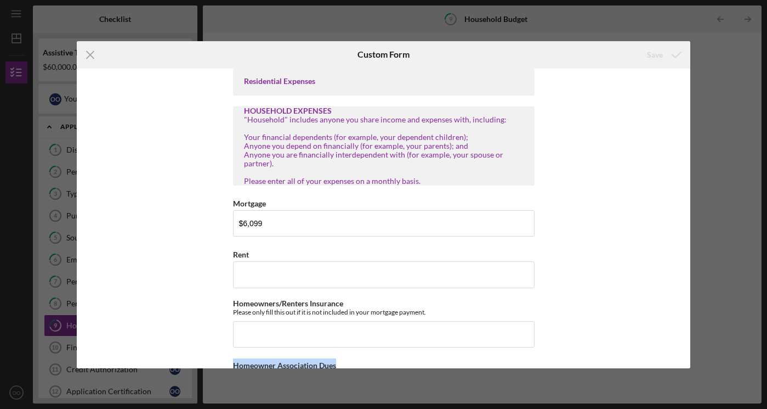
click at [564, 359] on div "Residential Expenses HOUSEHOLD EXPENSES "Household" includes anyone you share i…" at bounding box center [384, 218] width 614 height 299
click at [567, 366] on div "Residential Expenses HOUSEHOLD EXPENSES "Household" includes anyone you share i…" at bounding box center [384, 218] width 614 height 299
click at [567, 367] on div "Residential Expenses HOUSEHOLD EXPENSES "Household" includes anyone you share i…" at bounding box center [384, 218] width 614 height 299
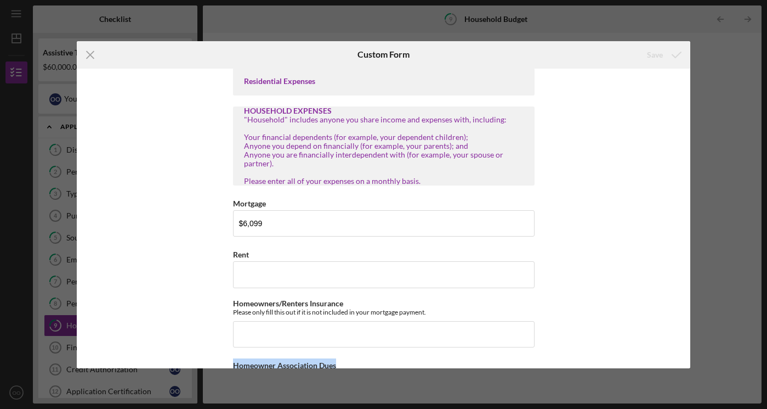
click at [567, 367] on div "Residential Expenses HOUSEHOLD EXPENSES "Household" includes anyone you share i…" at bounding box center [384, 218] width 614 height 299
click at [560, 342] on div "Residential Expenses HOUSEHOLD EXPENSES "Household" includes anyone you share i…" at bounding box center [384, 218] width 614 height 299
click at [560, 343] on div "Residential Expenses HOUSEHOLD EXPENSES "Household" includes anyone you share i…" at bounding box center [384, 218] width 614 height 299
click at [571, 365] on div "Residential Expenses HOUSEHOLD EXPENSES "Household" includes anyone you share i…" at bounding box center [384, 218] width 614 height 299
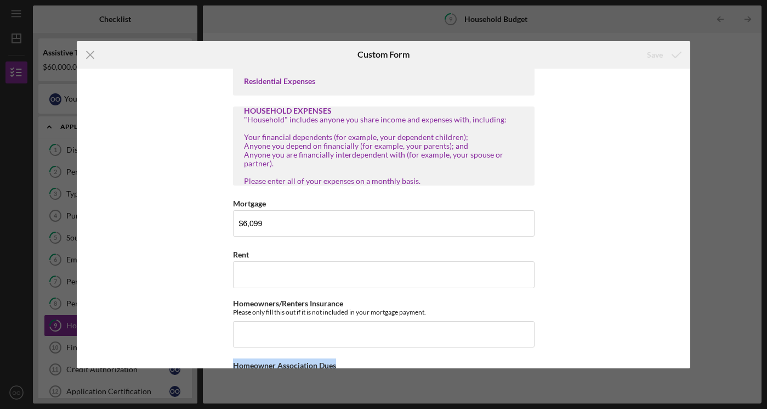
click at [571, 365] on div "Residential Expenses HOUSEHOLD EXPENSES "Household" includes anyone you share i…" at bounding box center [384, 218] width 614 height 299
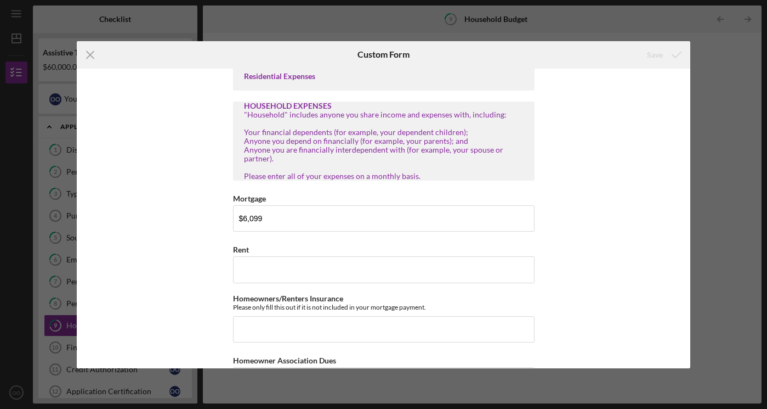
drag, startPoint x: 572, startPoint y: 337, endPoint x: 572, endPoint y: 304, distance: 32.4
click at [572, 304] on div "Residential Expenses HOUSEHOLD EXPENSES "Household" includes anyone you share i…" at bounding box center [384, 218] width 614 height 299
click at [93, 56] on line at bounding box center [90, 54] width 7 height 7
